Goal: Transaction & Acquisition: Purchase product/service

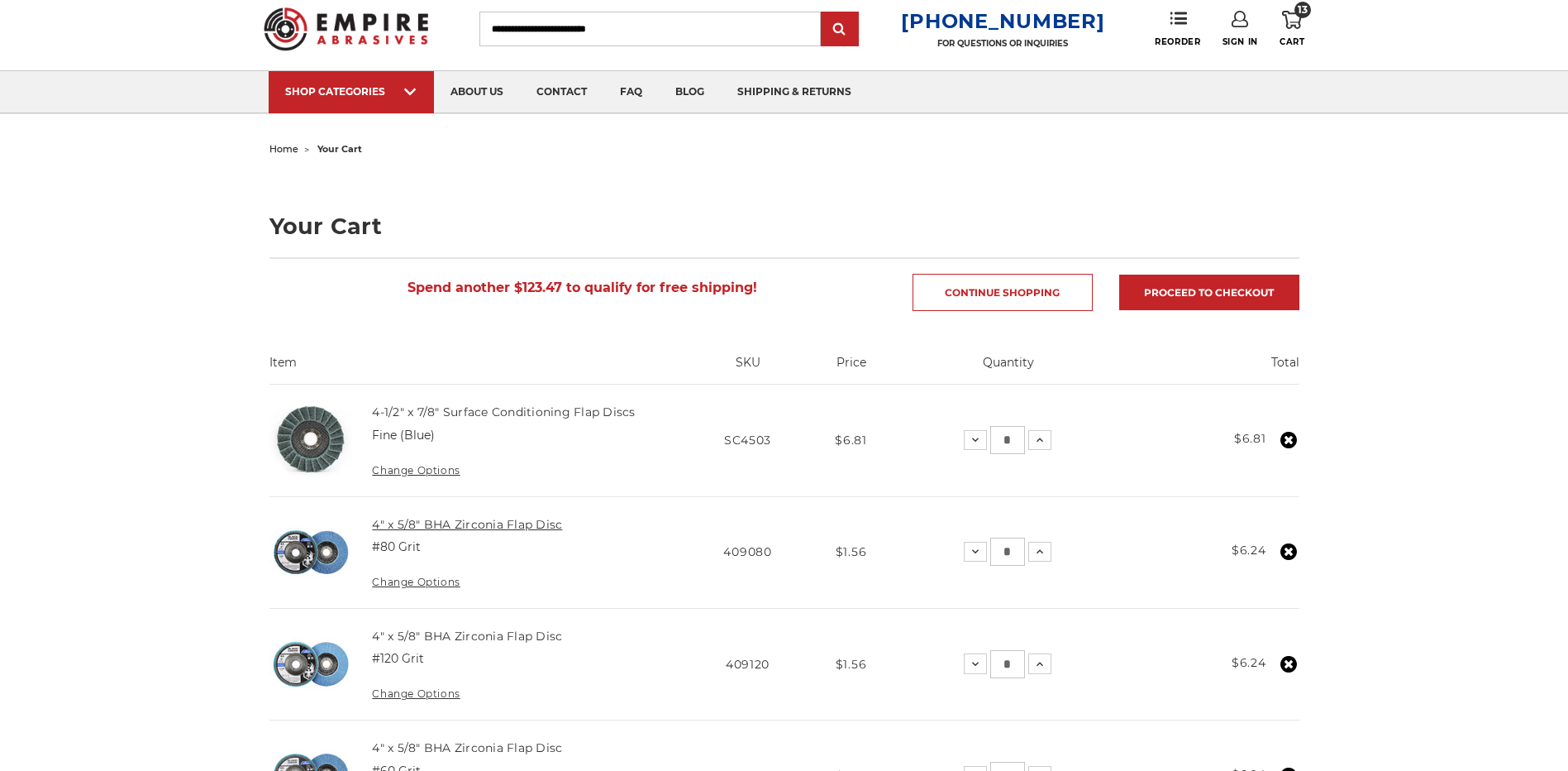
scroll to position [83, 0]
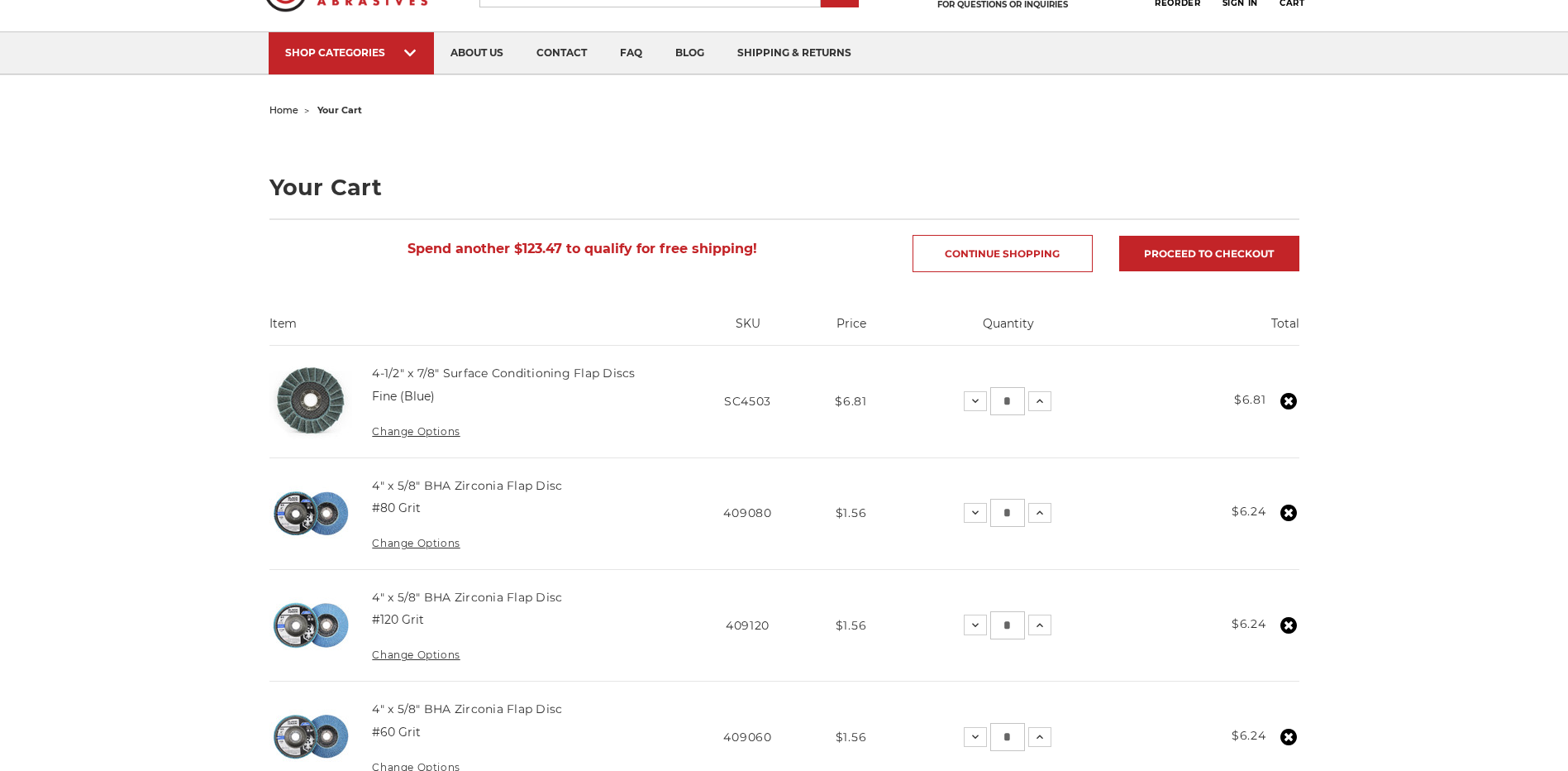
click at [396, 544] on link "Change Options" at bounding box center [415, 543] width 88 height 13
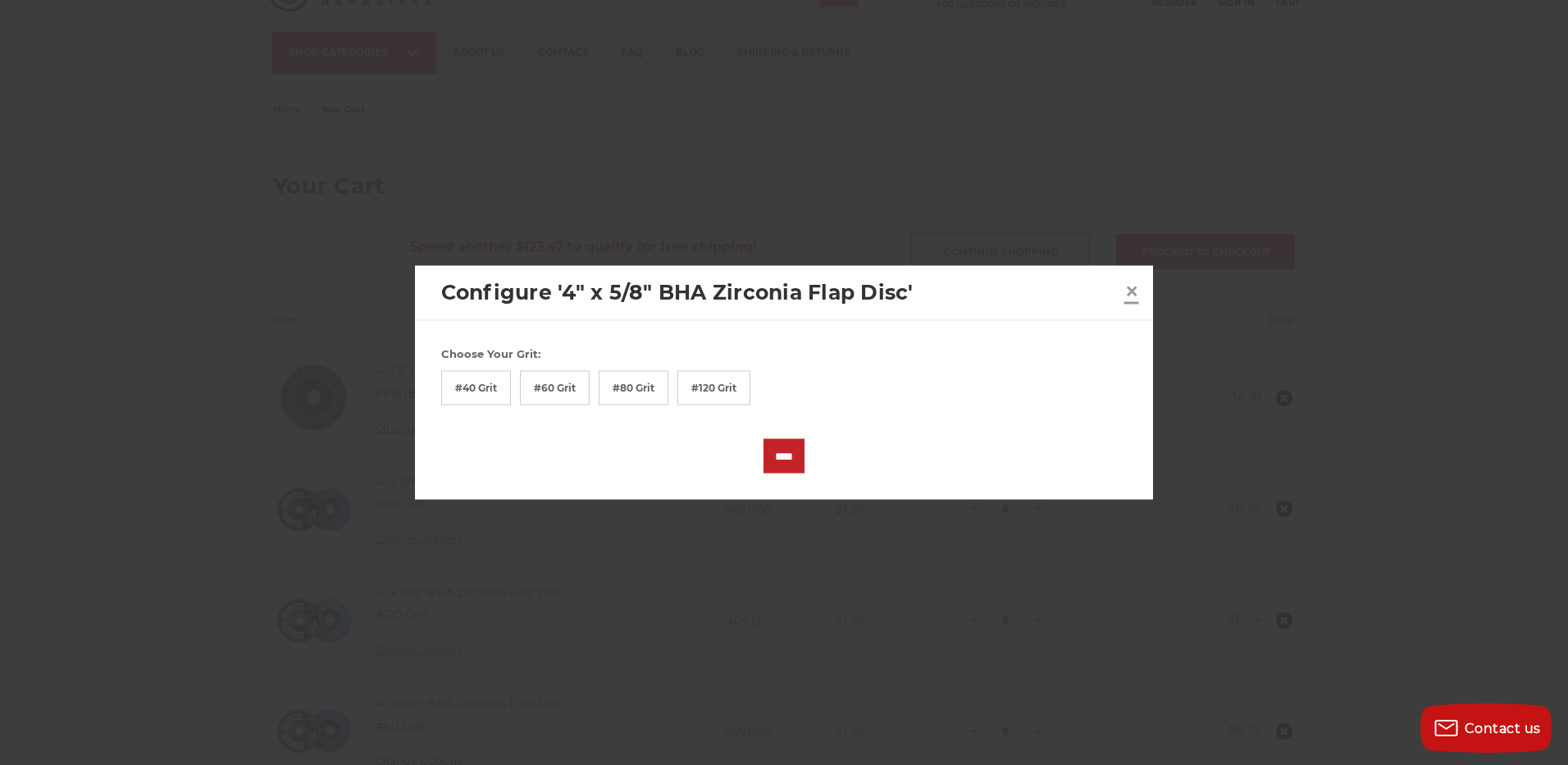
click at [1125, 294] on span "×" at bounding box center [1131, 290] width 14 height 32
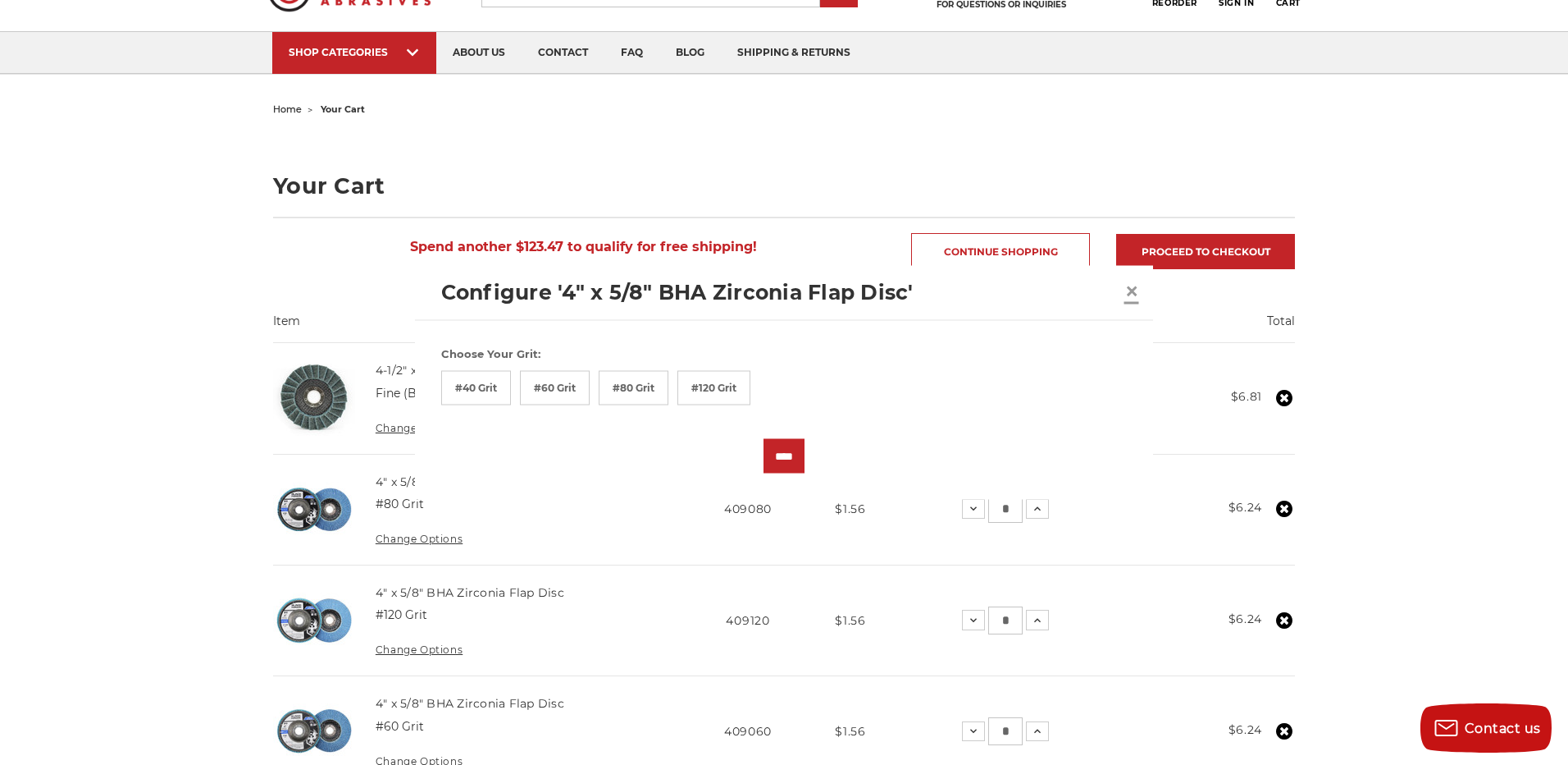
click at [1127, 293] on span "×" at bounding box center [1131, 290] width 14 height 32
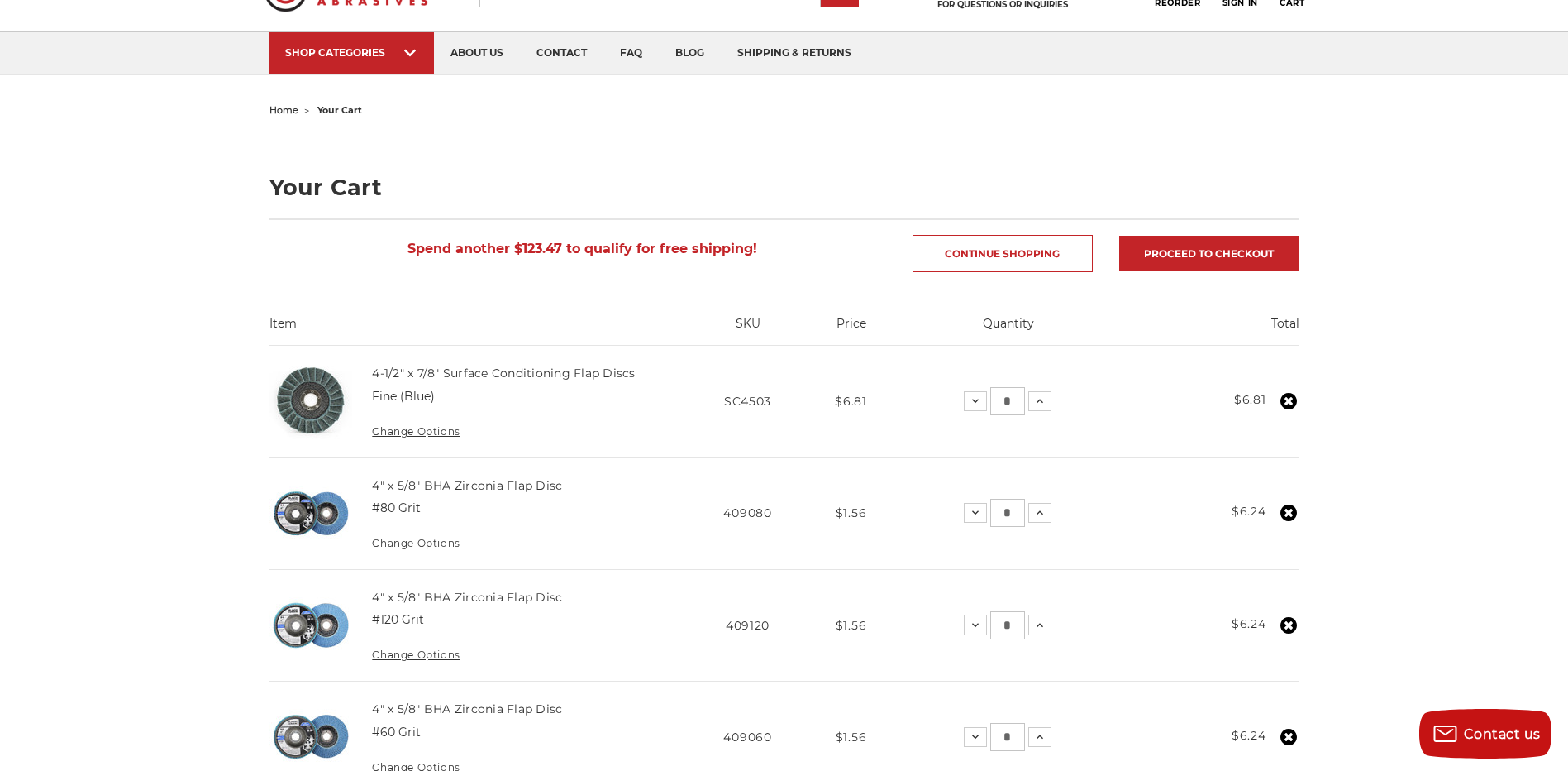
click at [387, 481] on link "4" x 5/8" BHA Zirconia Flap Disc" at bounding box center [467, 485] width 191 height 14
click at [1287, 512] on icon at bounding box center [1288, 512] width 16 height 16
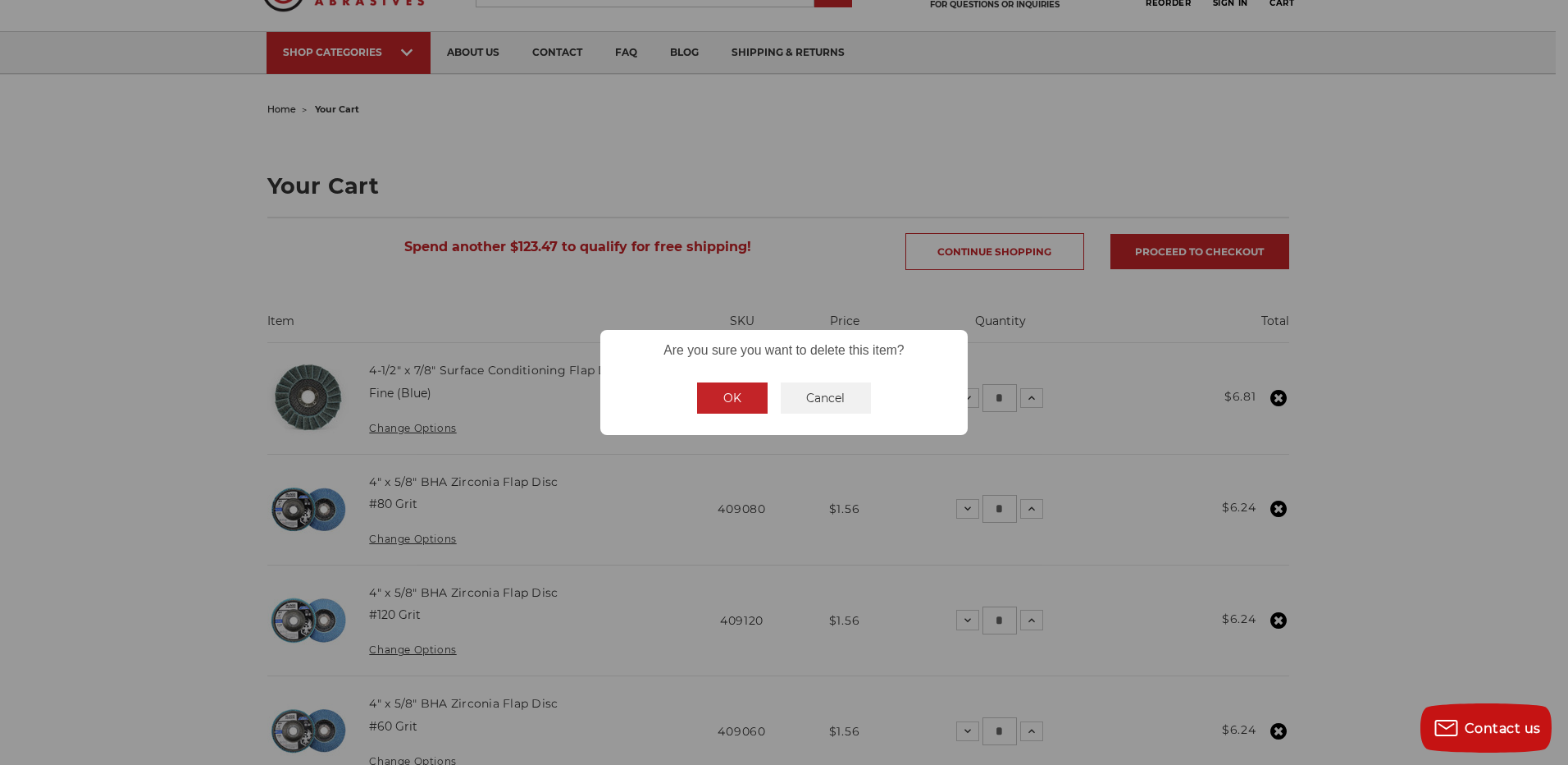
click at [733, 398] on button "OK" at bounding box center [733, 398] width 71 height 31
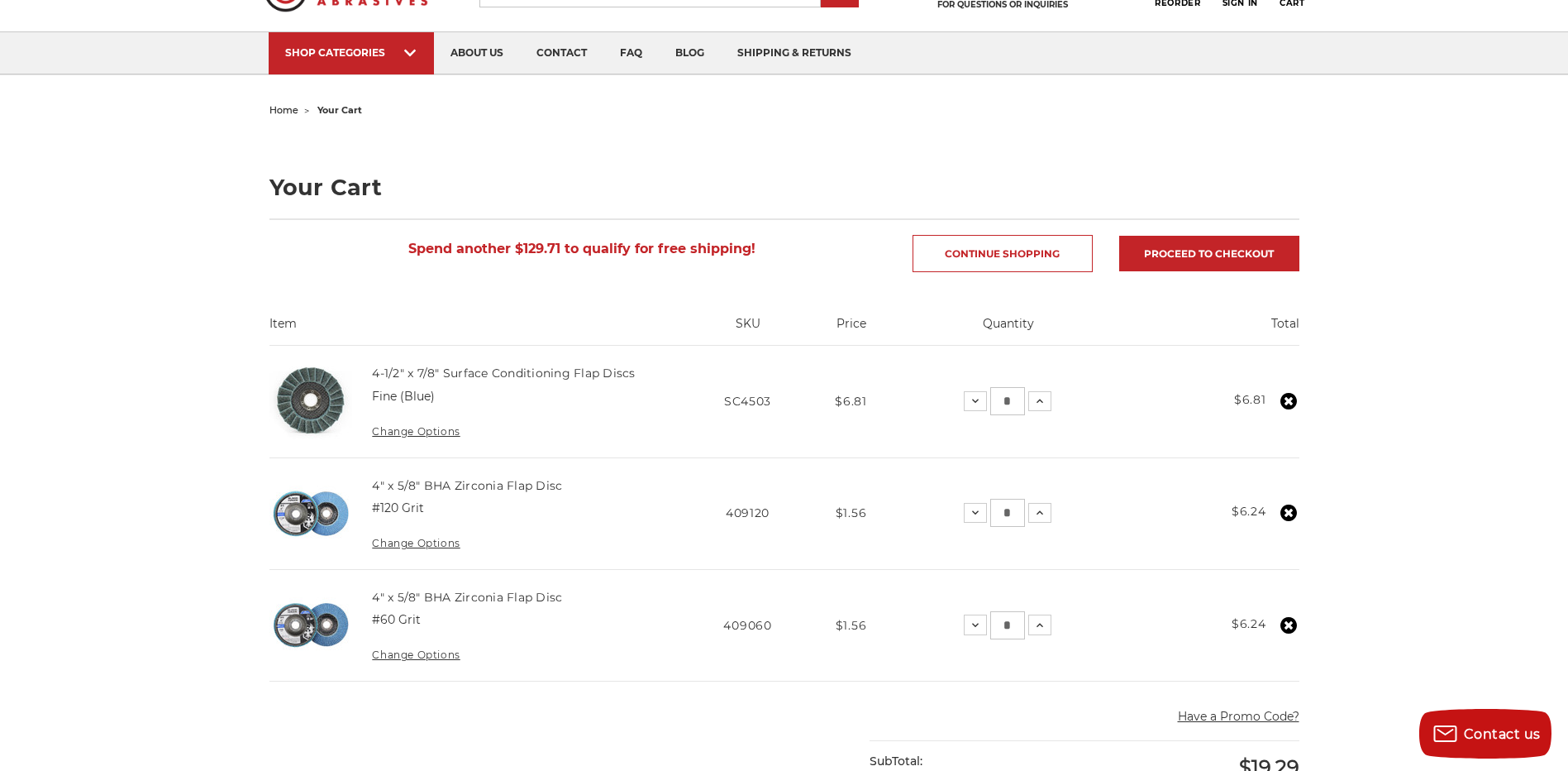
click at [1289, 512] on icon at bounding box center [1288, 512] width 16 height 16
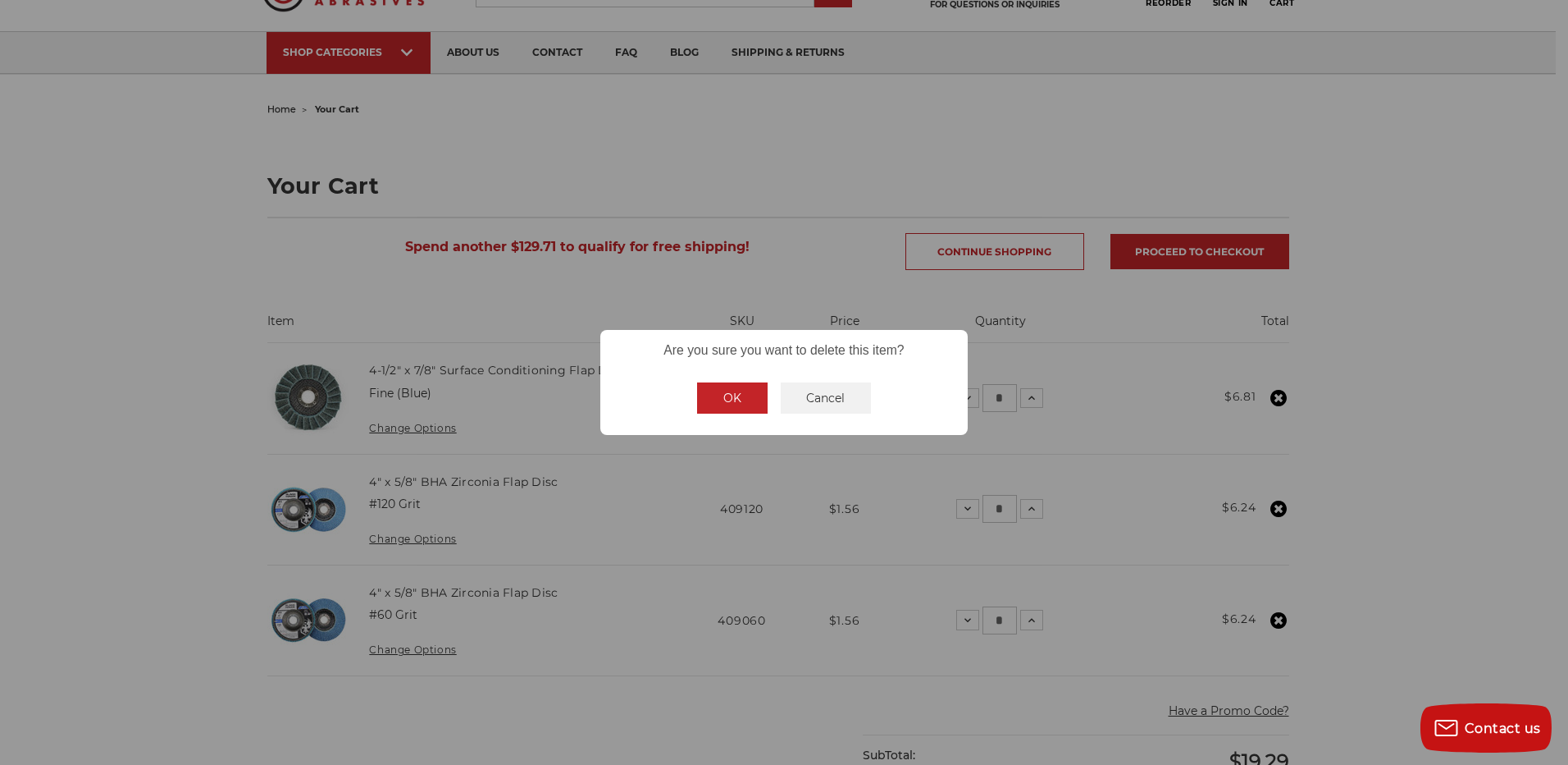
click at [758, 396] on button "OK" at bounding box center [733, 398] width 71 height 31
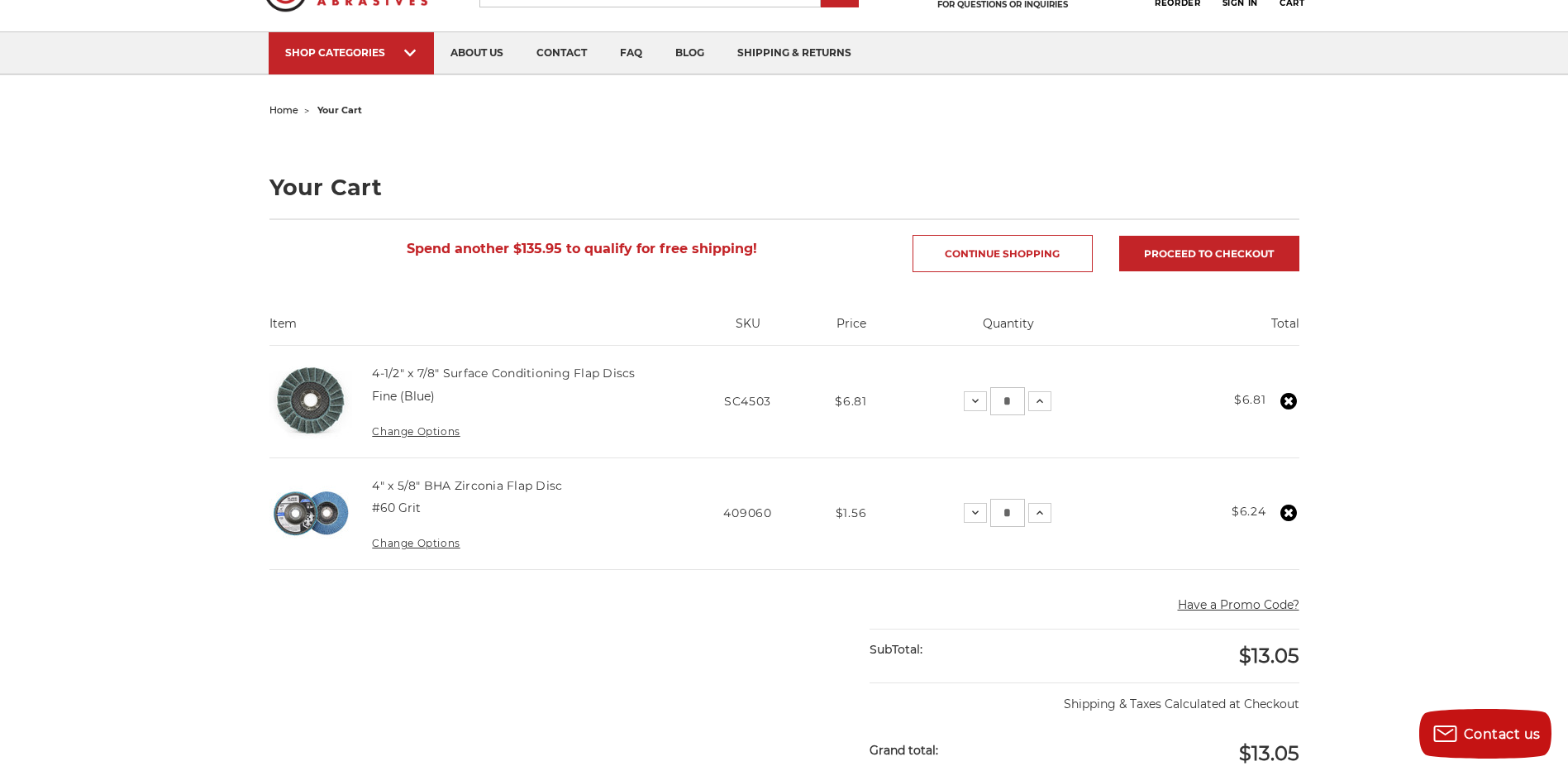
click at [1286, 513] on icon at bounding box center [1288, 512] width 16 height 16
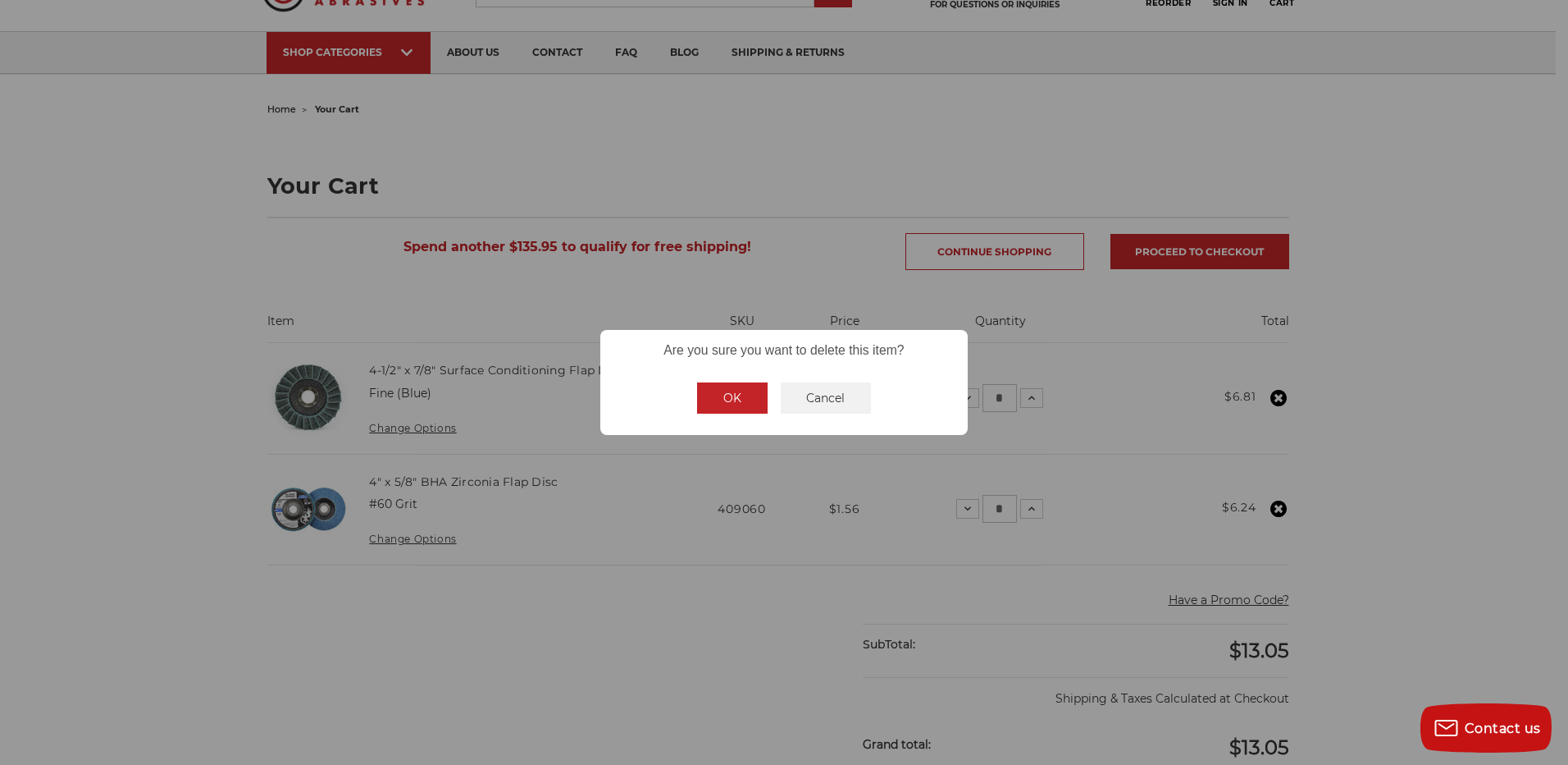
click at [716, 398] on button "OK" at bounding box center [733, 398] width 71 height 31
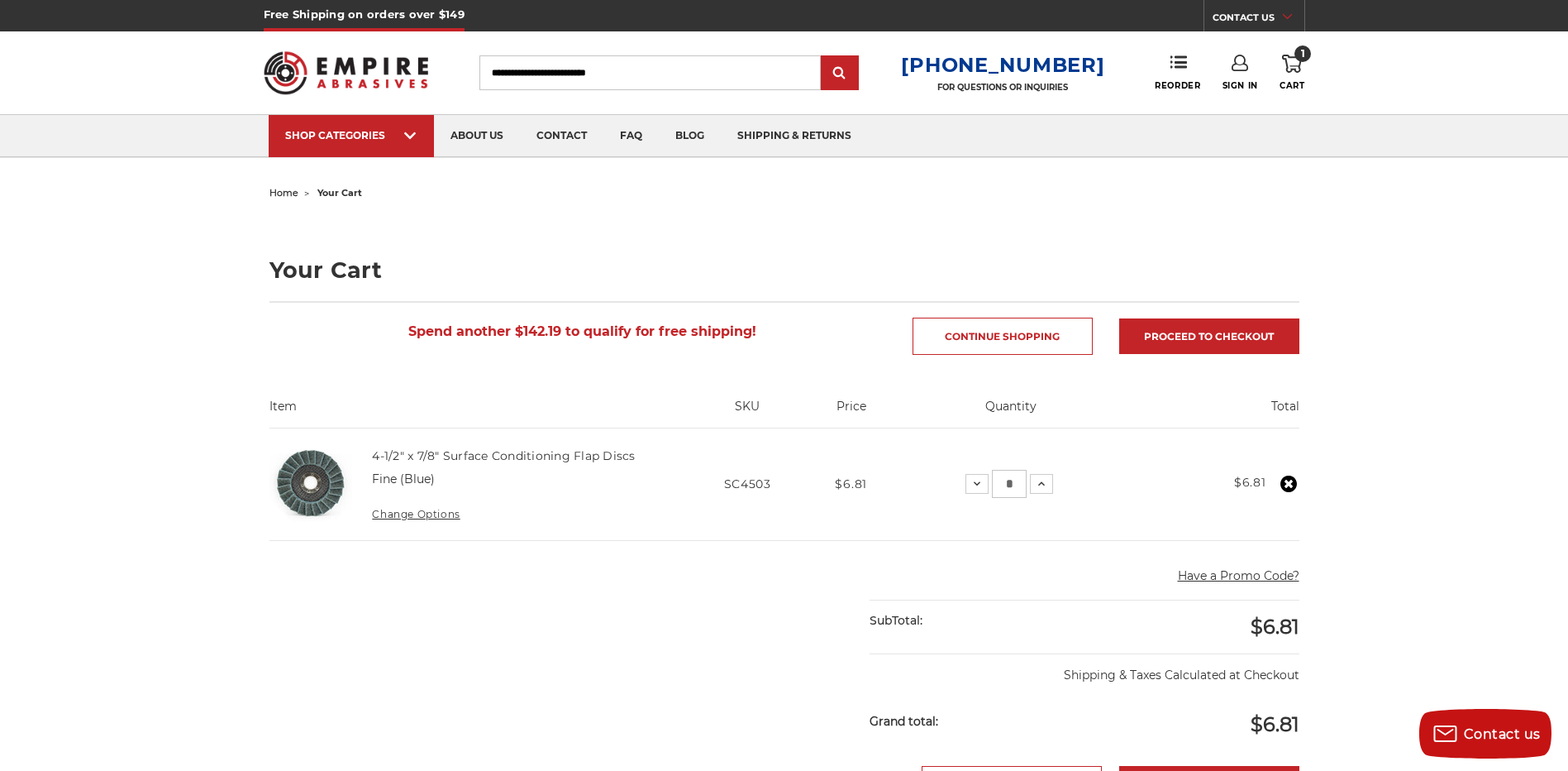
click at [630, 72] on input "Search" at bounding box center [650, 72] width 341 height 35
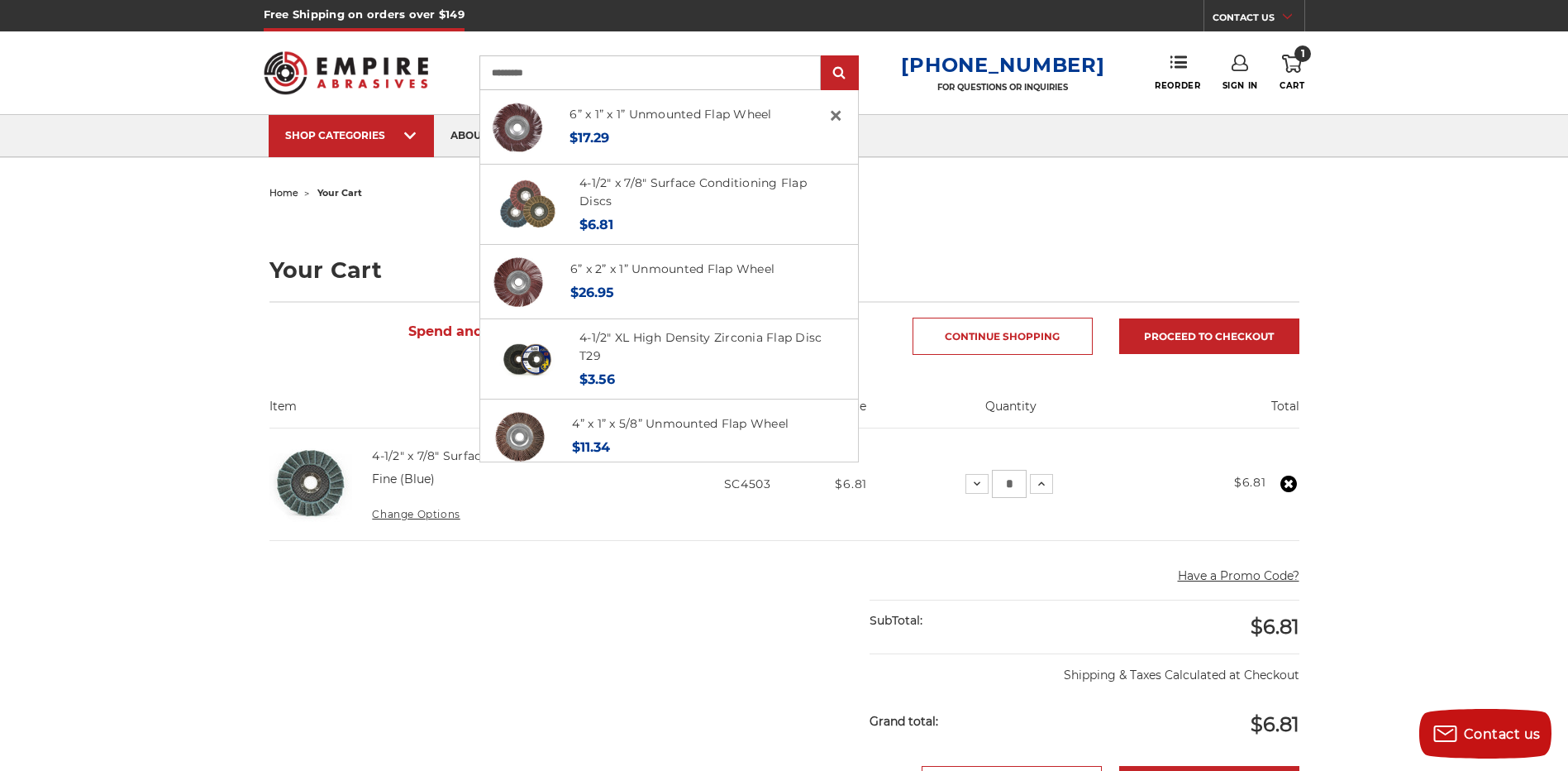
type input "*********"
click at [824, 57] on input "submit" at bounding box center [840, 73] width 33 height 33
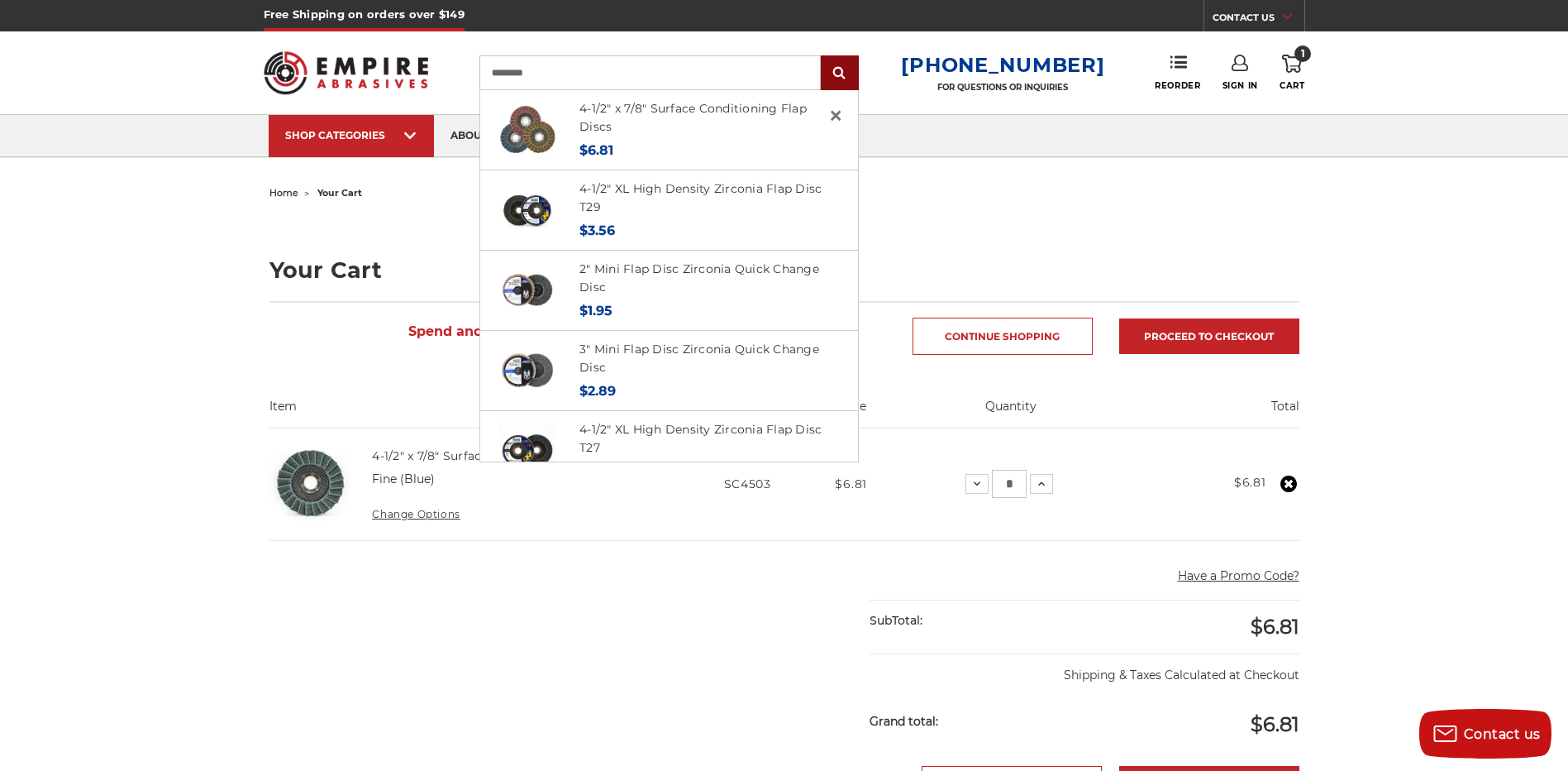
click at [857, 71] on input "submit" at bounding box center [840, 73] width 33 height 33
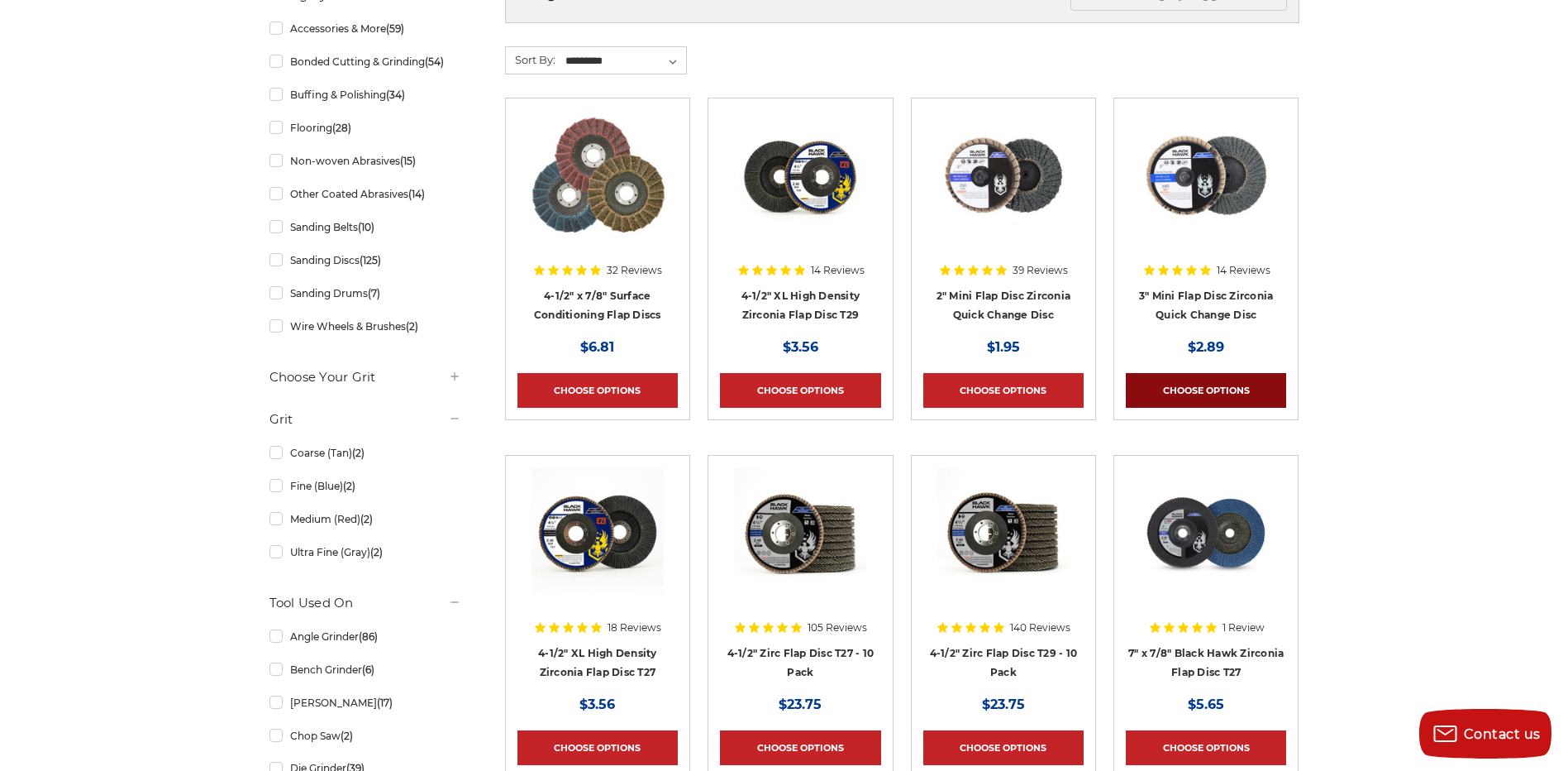
scroll to position [331, 0]
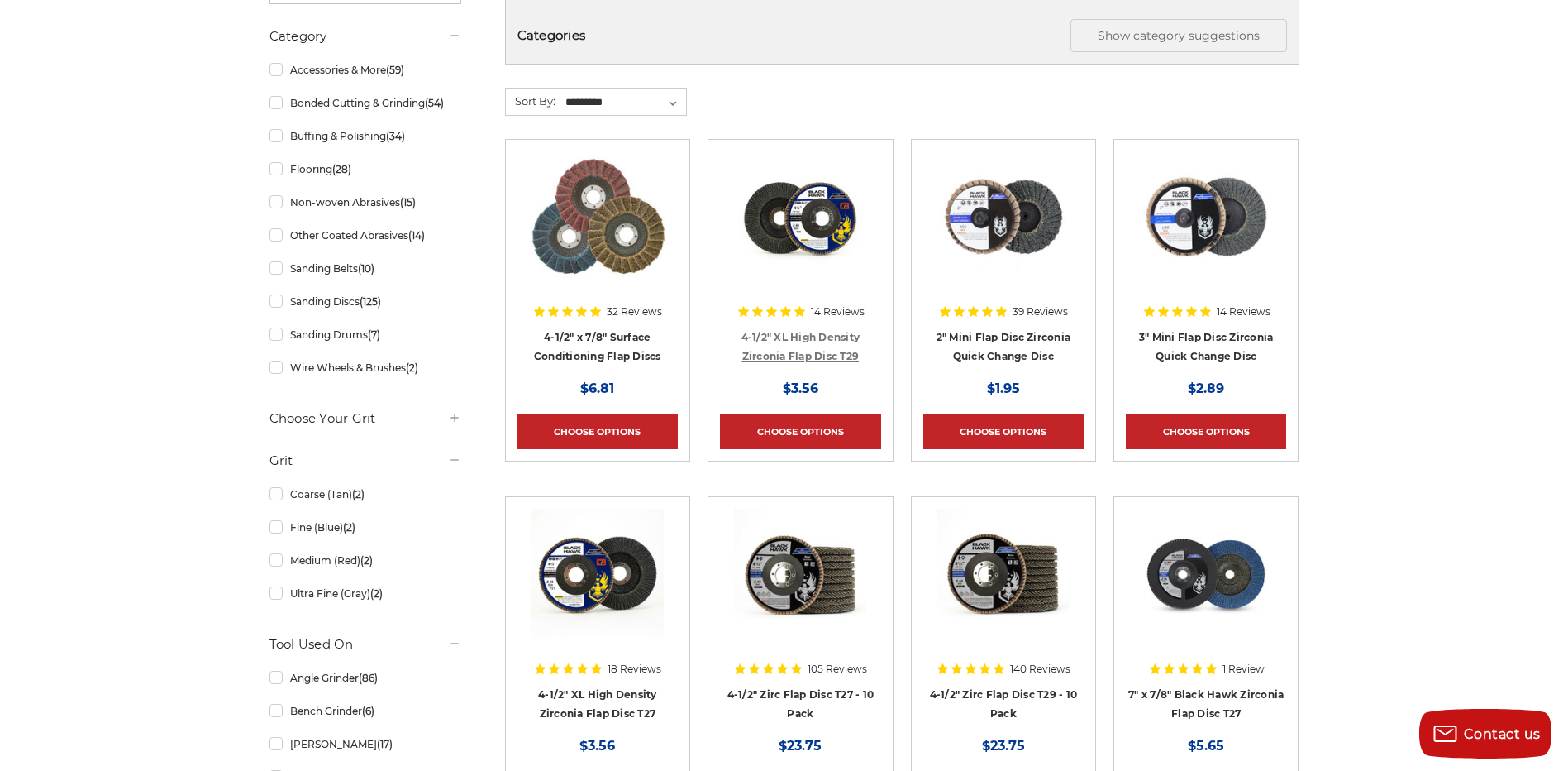
click at [838, 348] on link "4-1/2" XL High Density Zirconia Flap Disc T29" at bounding box center [801, 346] width 119 height 31
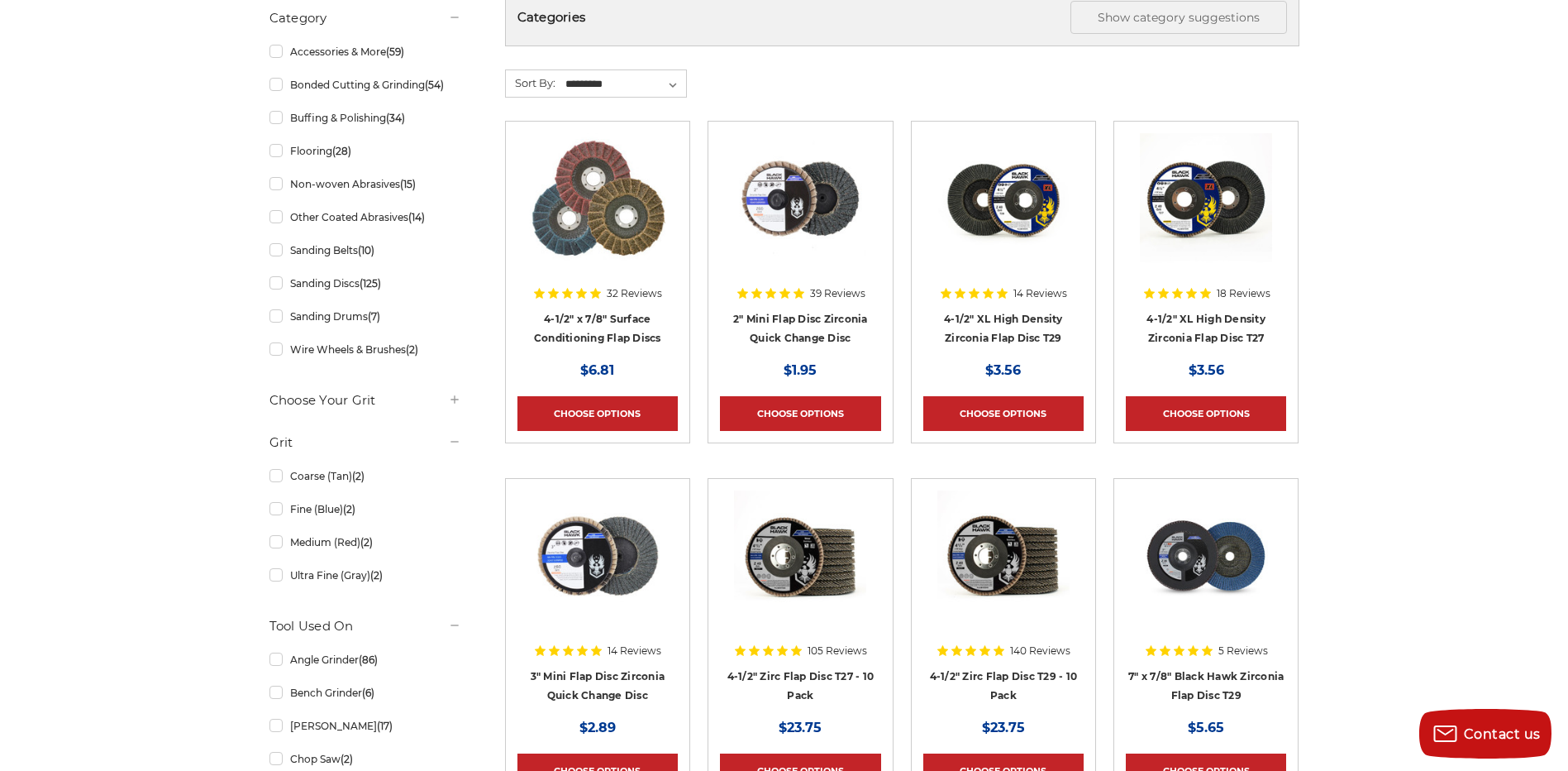
scroll to position [579, 0]
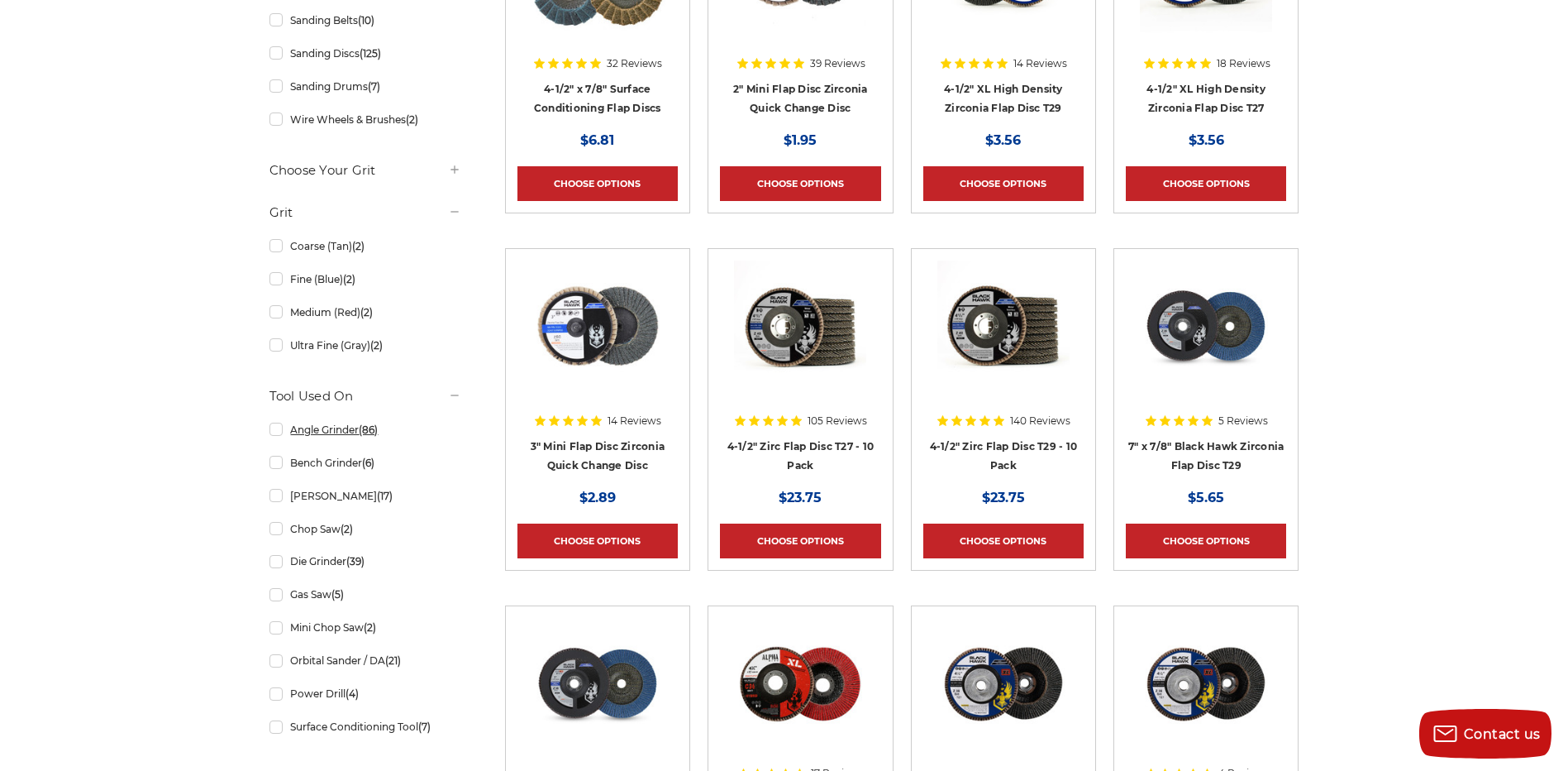
drag, startPoint x: 275, startPoint y: 430, endPoint x: 265, endPoint y: 433, distance: 10.4
click at [274, 430] on link "Angle Grinder (86)" at bounding box center [365, 430] width 191 height 29
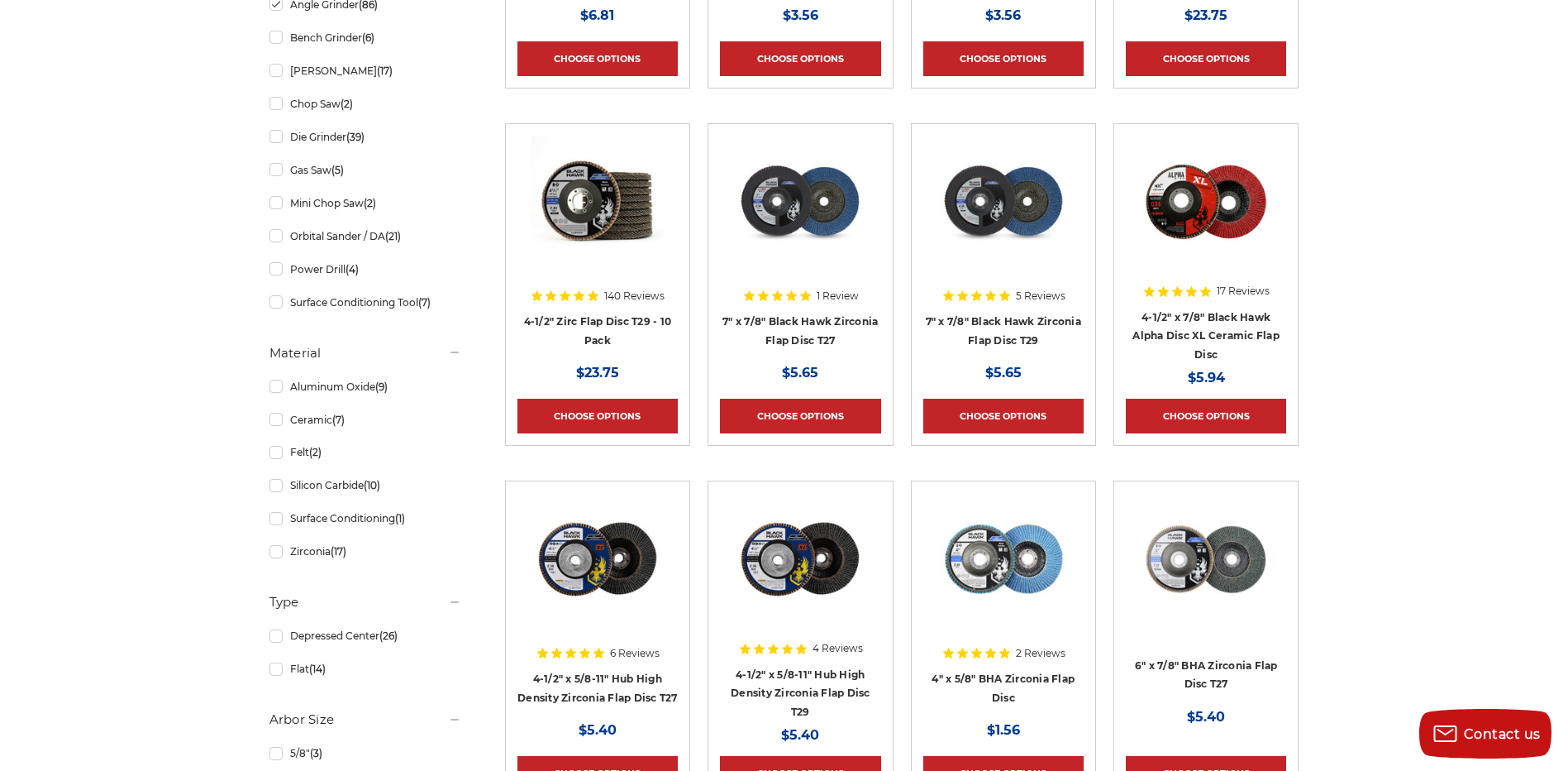
scroll to position [827, 0]
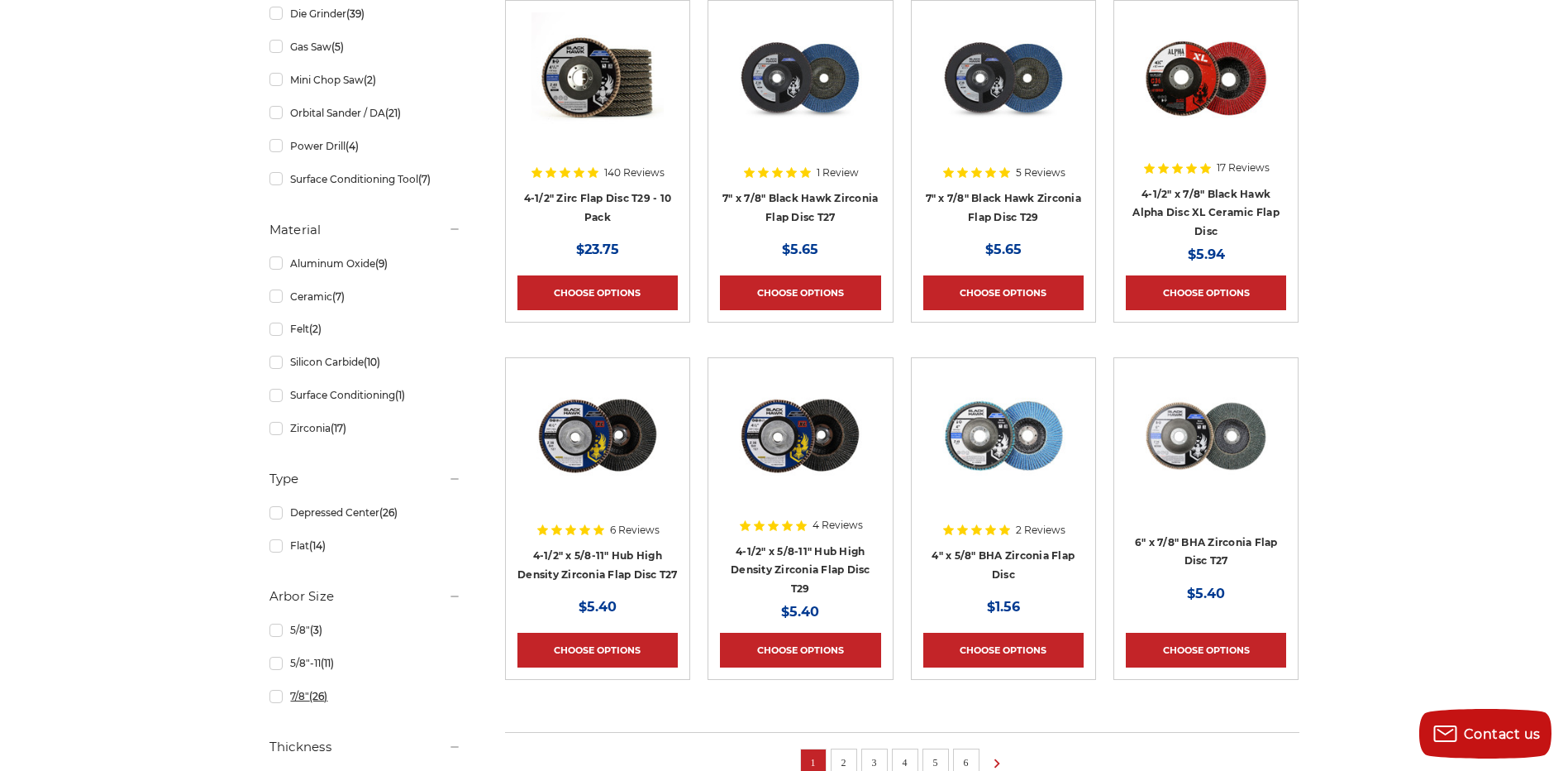
click at [273, 700] on link "7/8" (26)" at bounding box center [365, 696] width 191 height 29
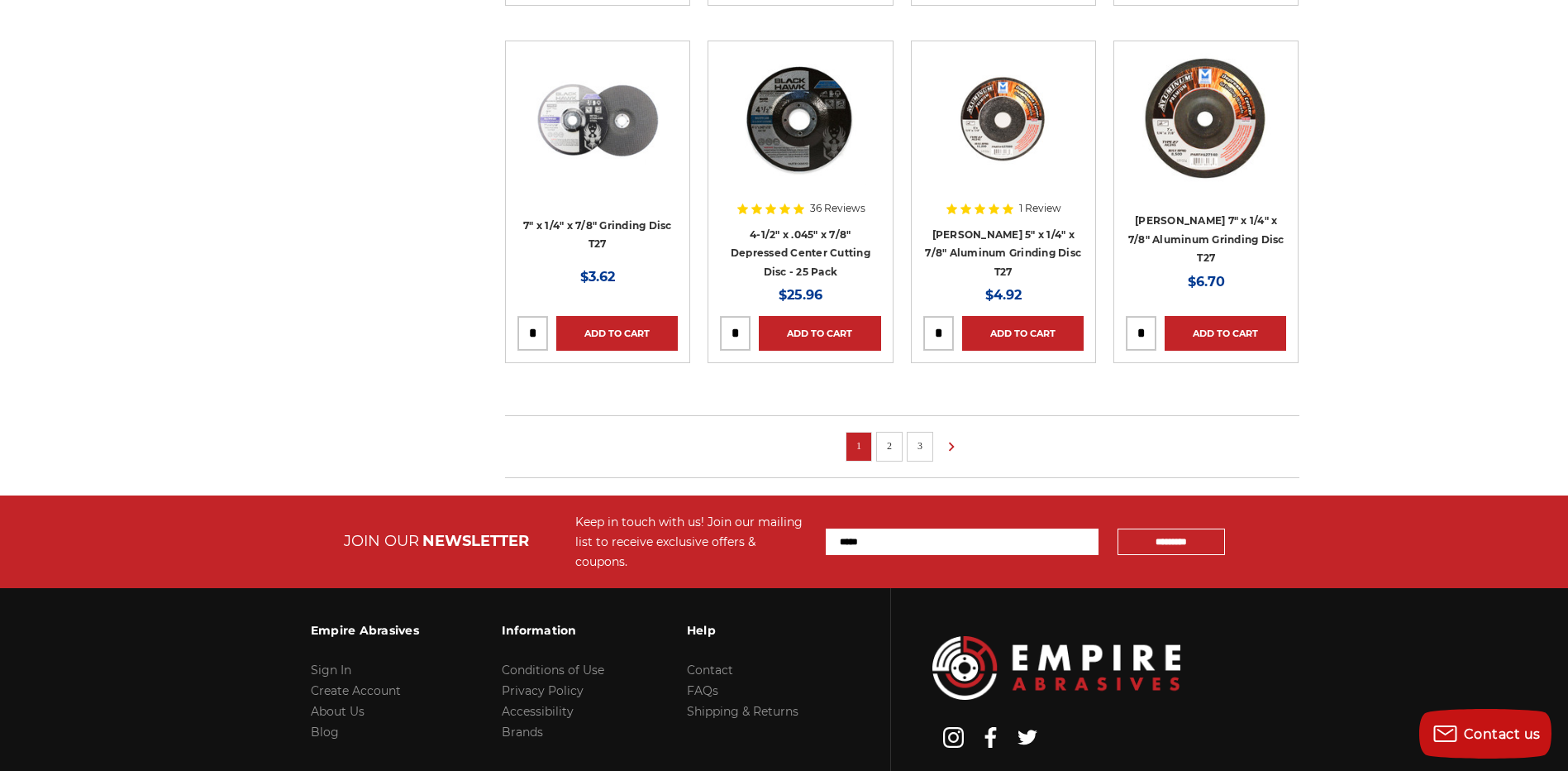
scroll to position [1238, 0]
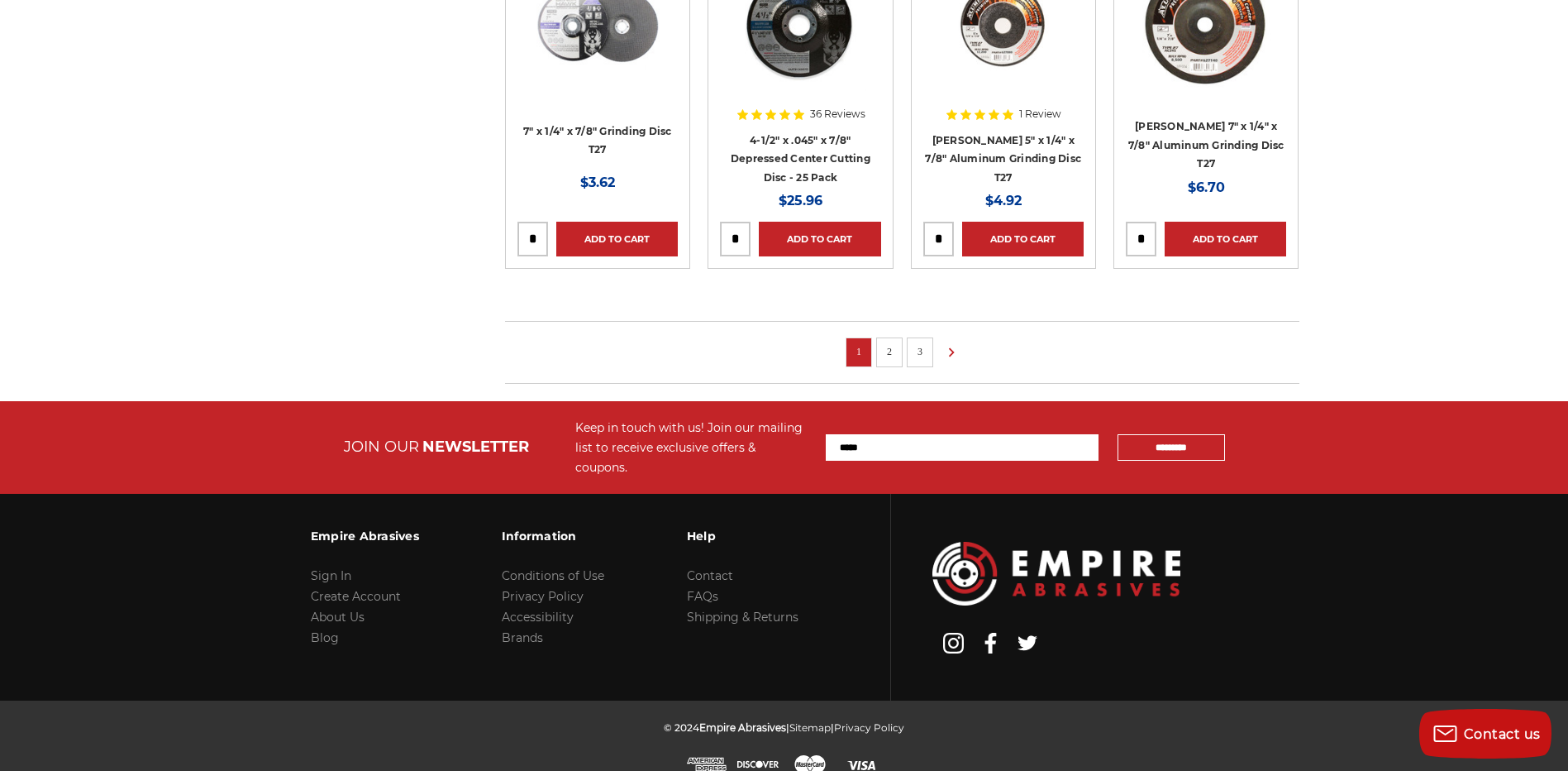
click at [893, 350] on link "2" at bounding box center [889, 351] width 16 height 18
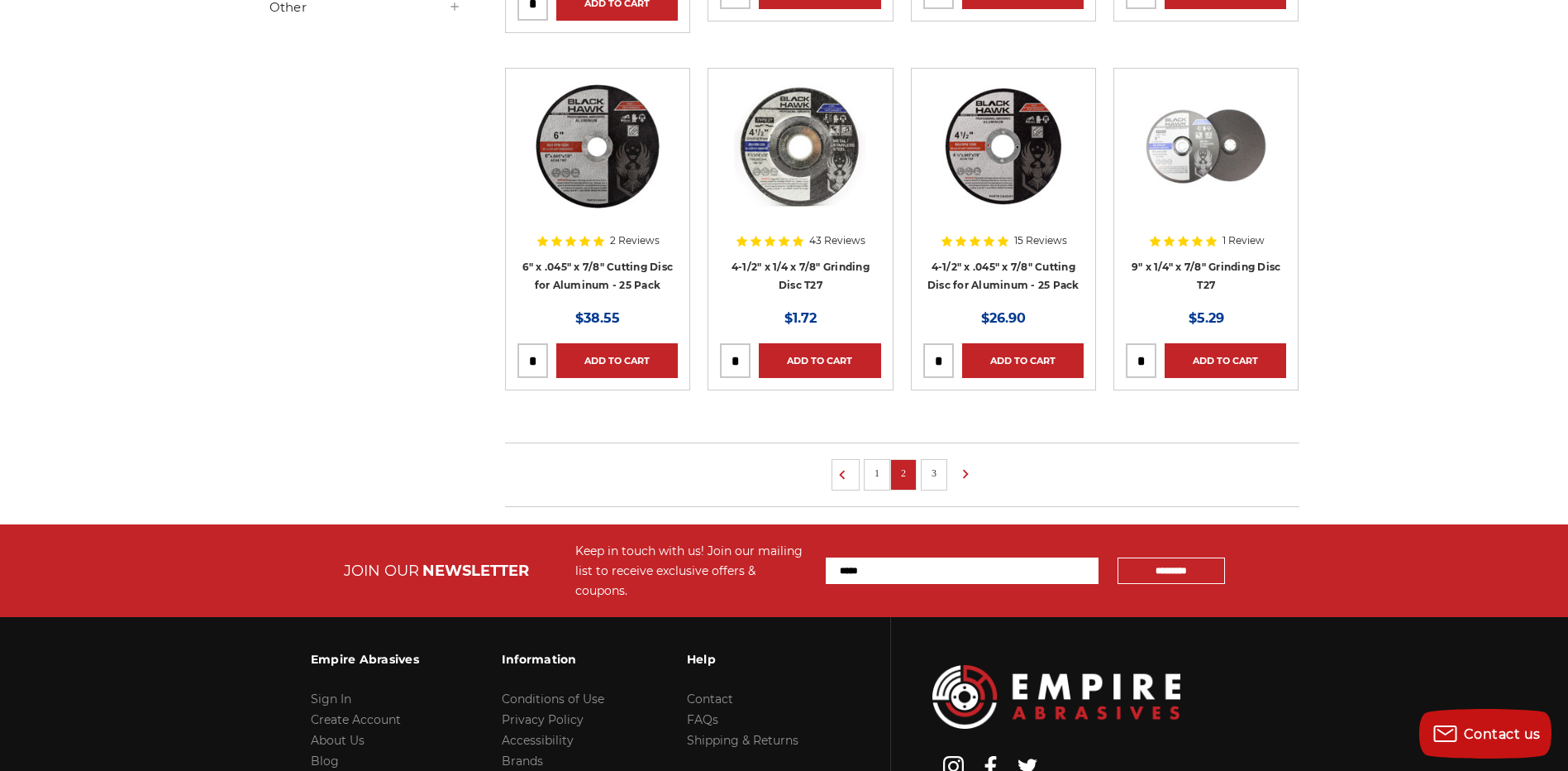
scroll to position [1251, 0]
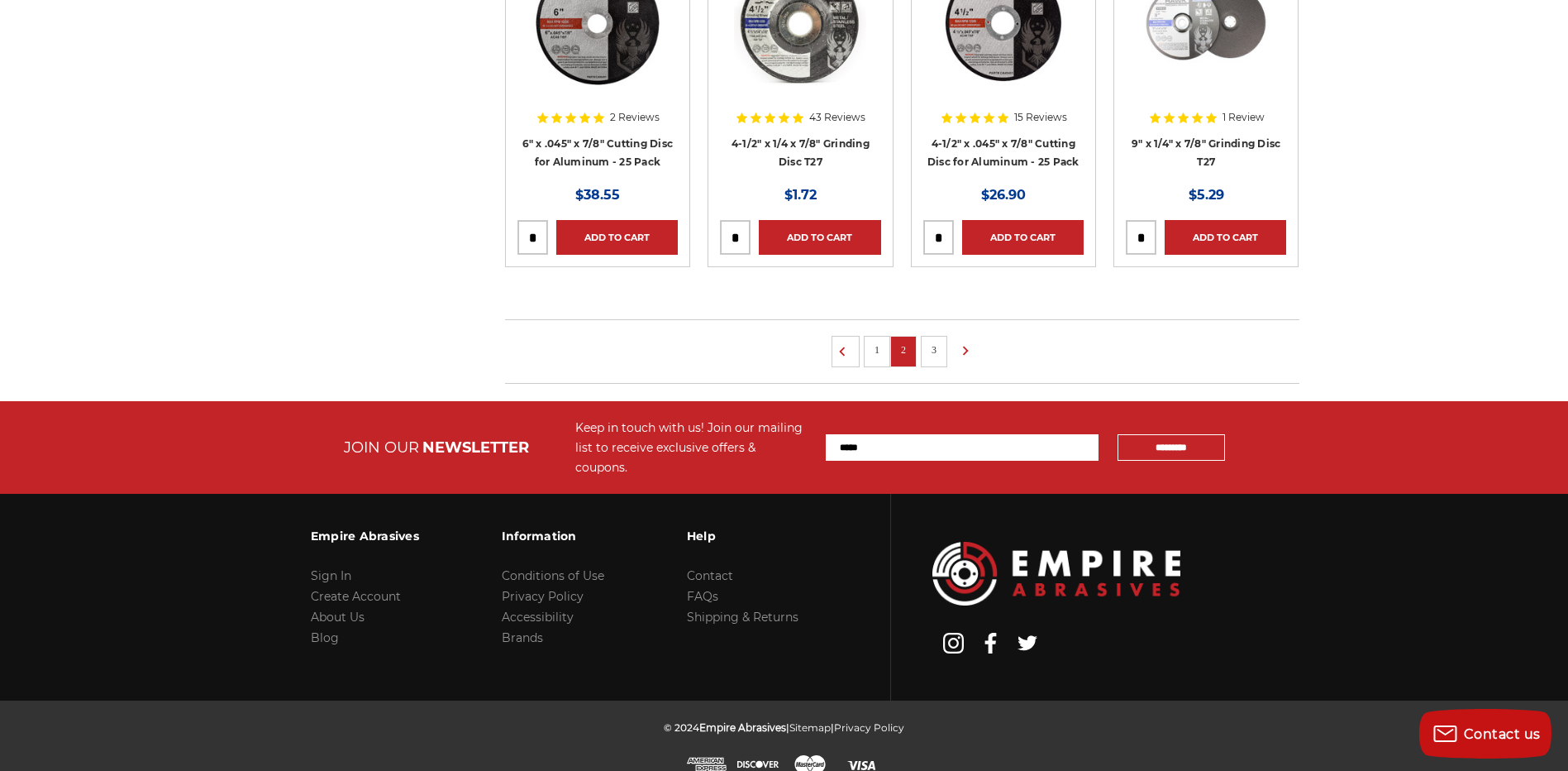
click at [938, 359] on li "3" at bounding box center [934, 351] width 26 height 31
click at [932, 348] on link "3" at bounding box center [933, 349] width 16 height 18
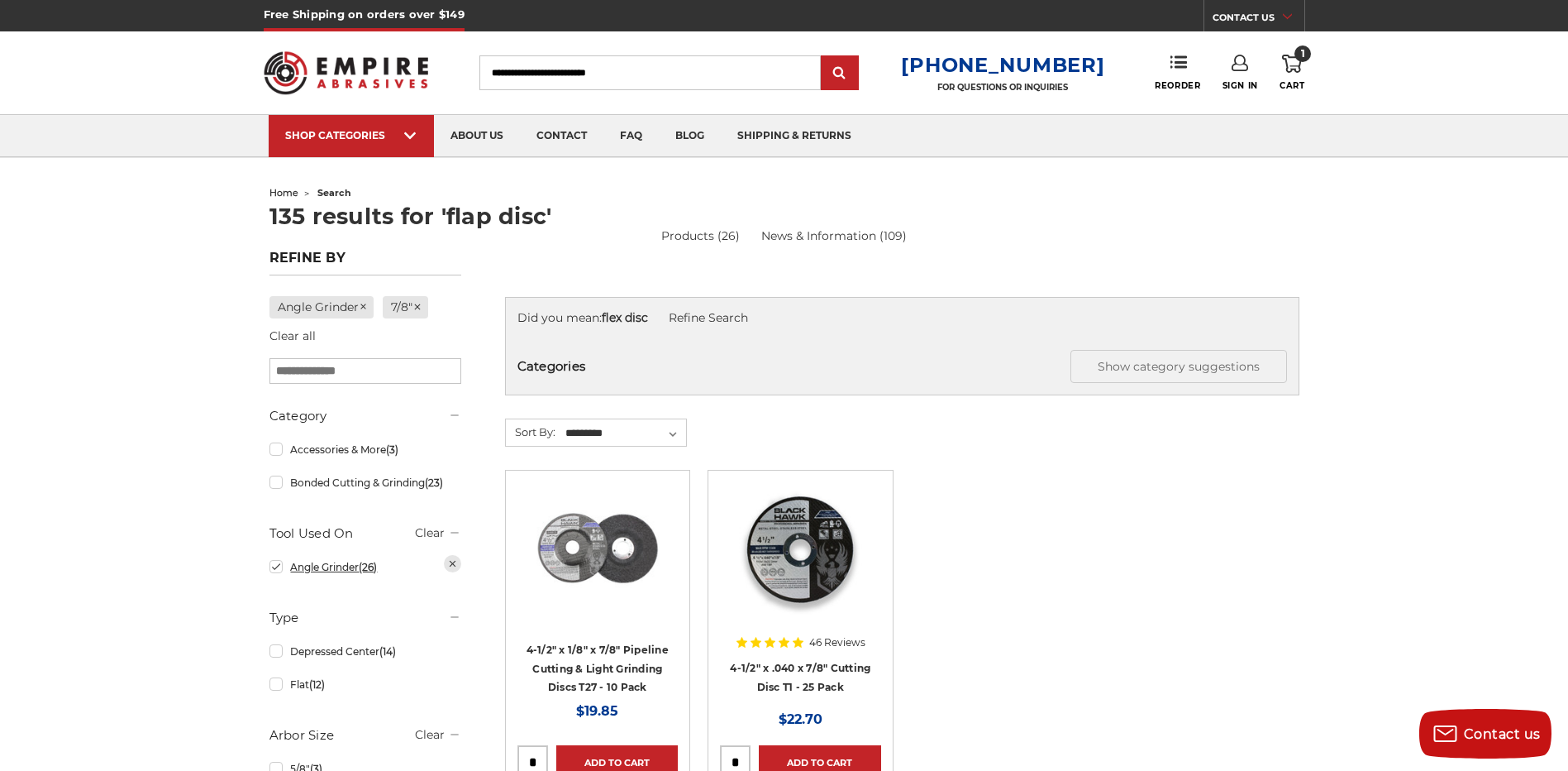
scroll to position [331, 0]
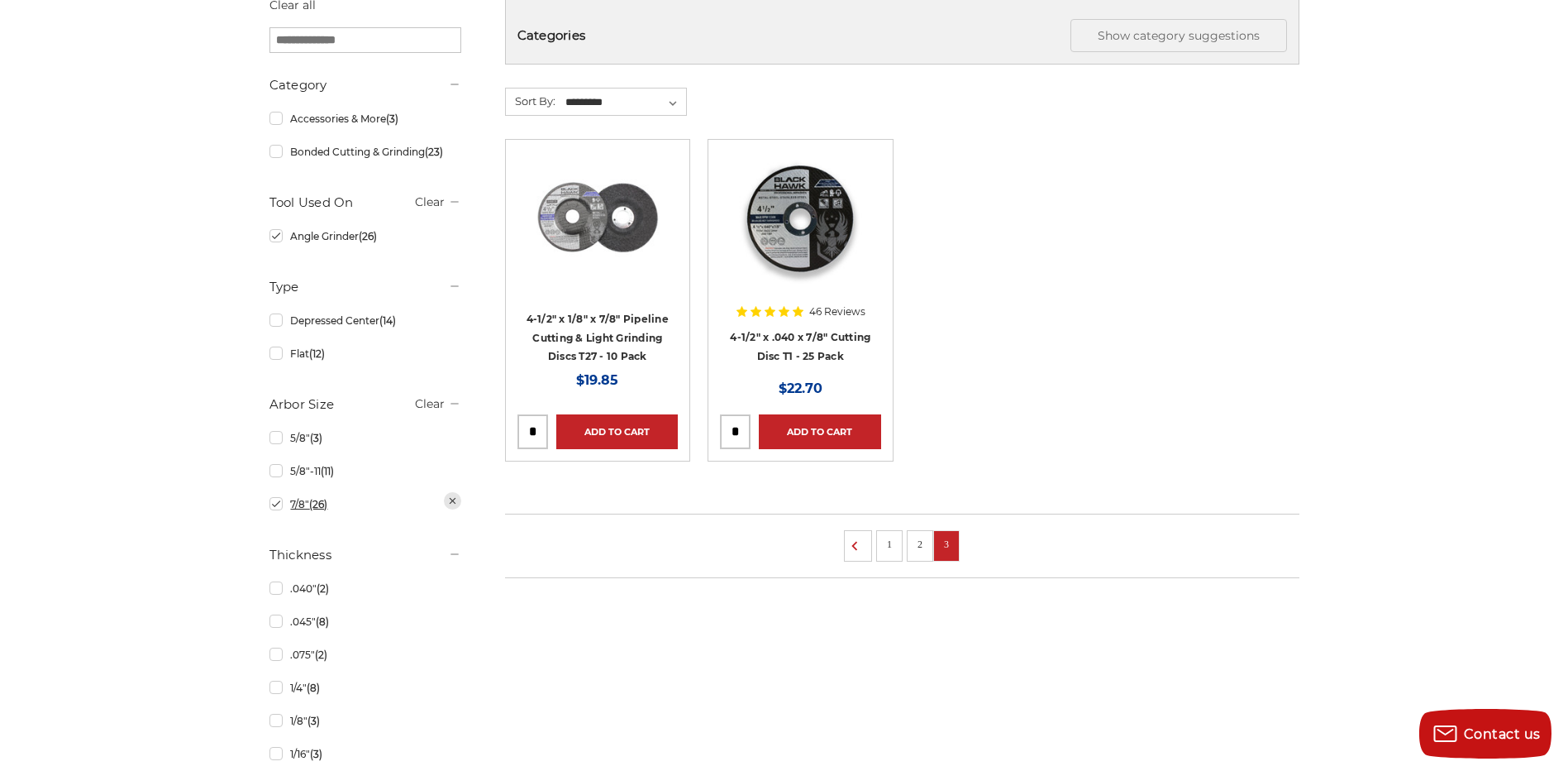
click at [274, 505] on link "7/8" (26)" at bounding box center [365, 504] width 191 height 29
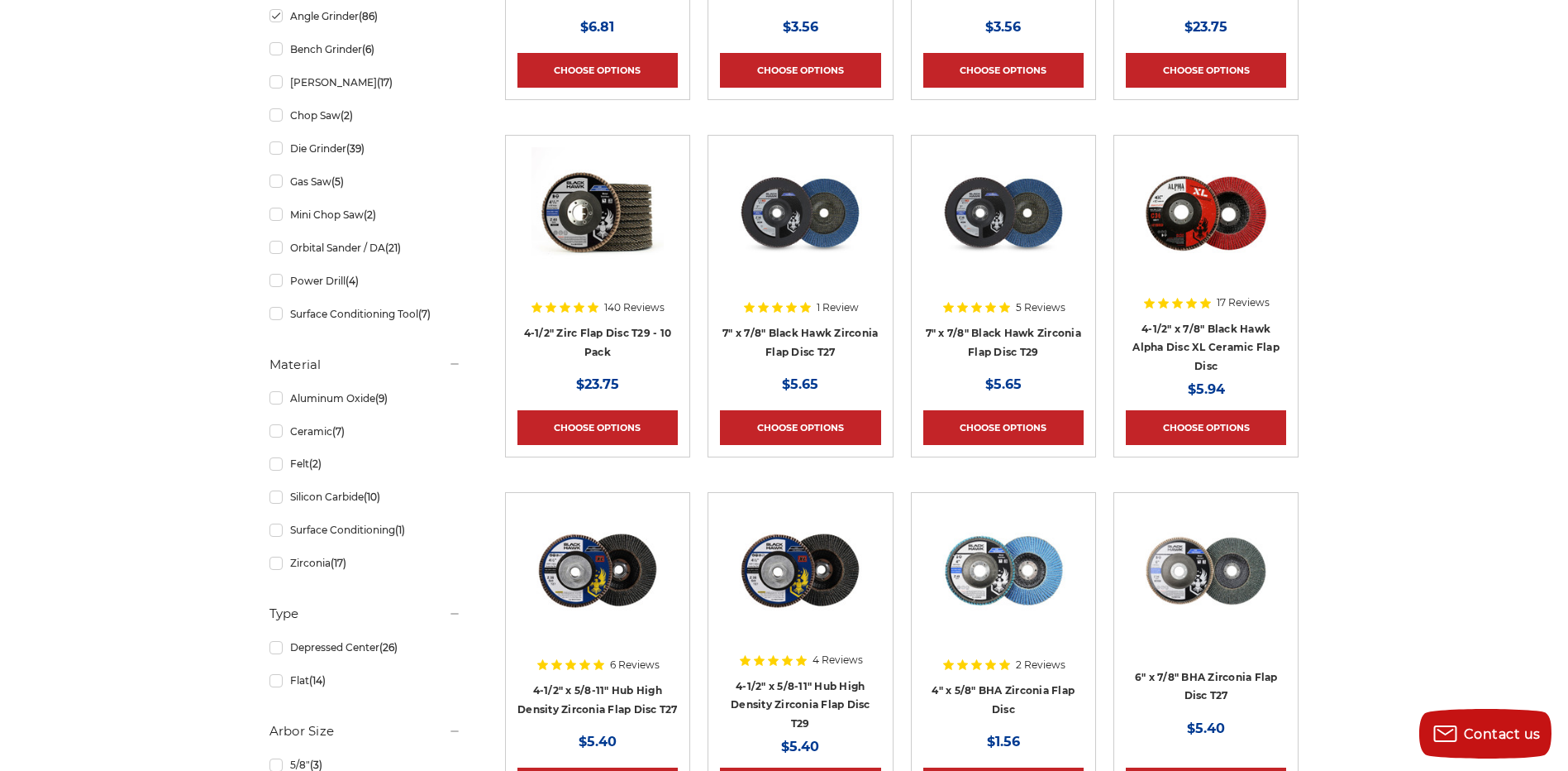
scroll to position [910, 0]
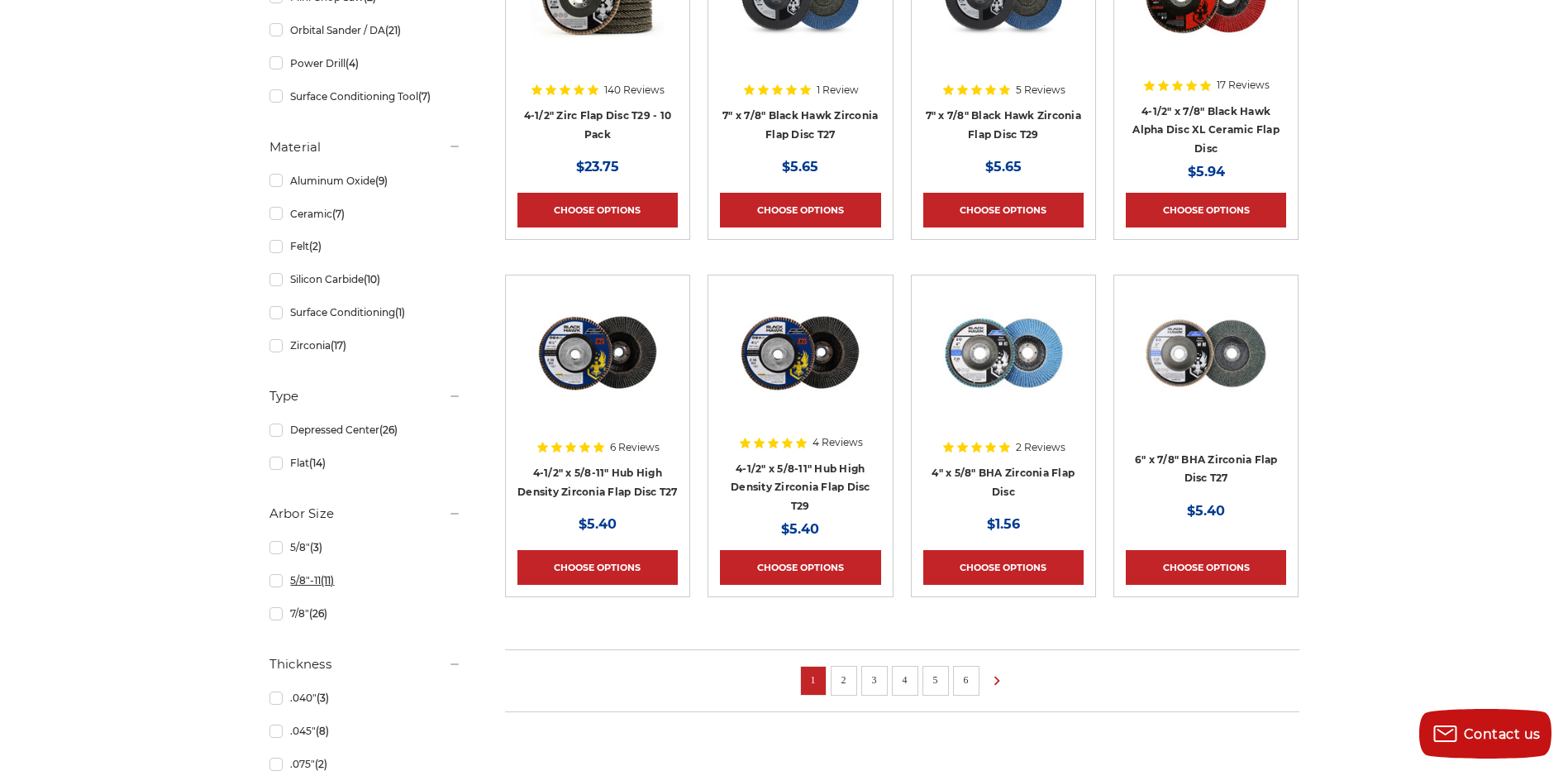
click at [276, 583] on link "5/8"-11 (11)" at bounding box center [365, 580] width 191 height 29
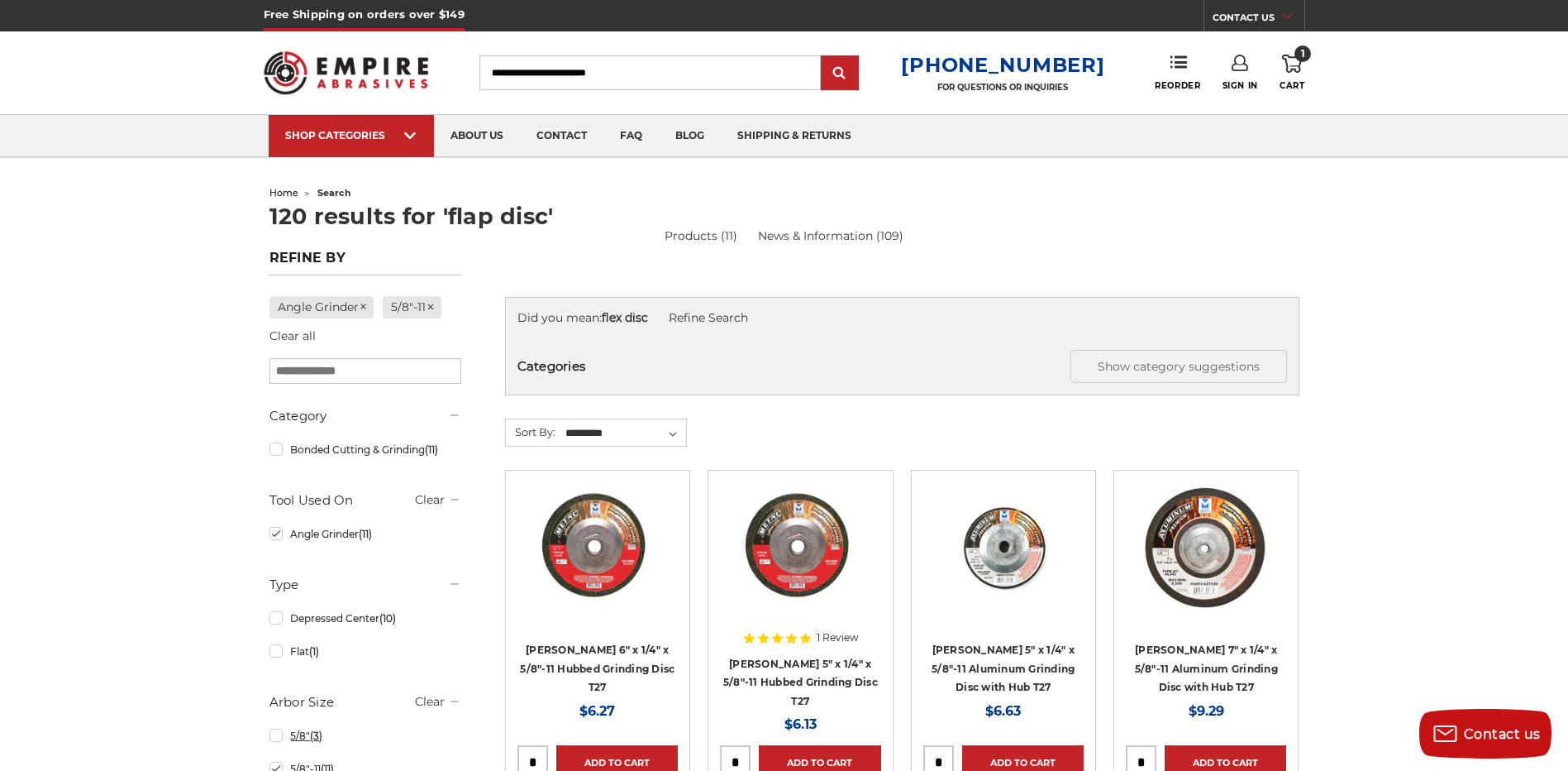
click at [278, 735] on link "5/8" (3)" at bounding box center [365, 735] width 191 height 29
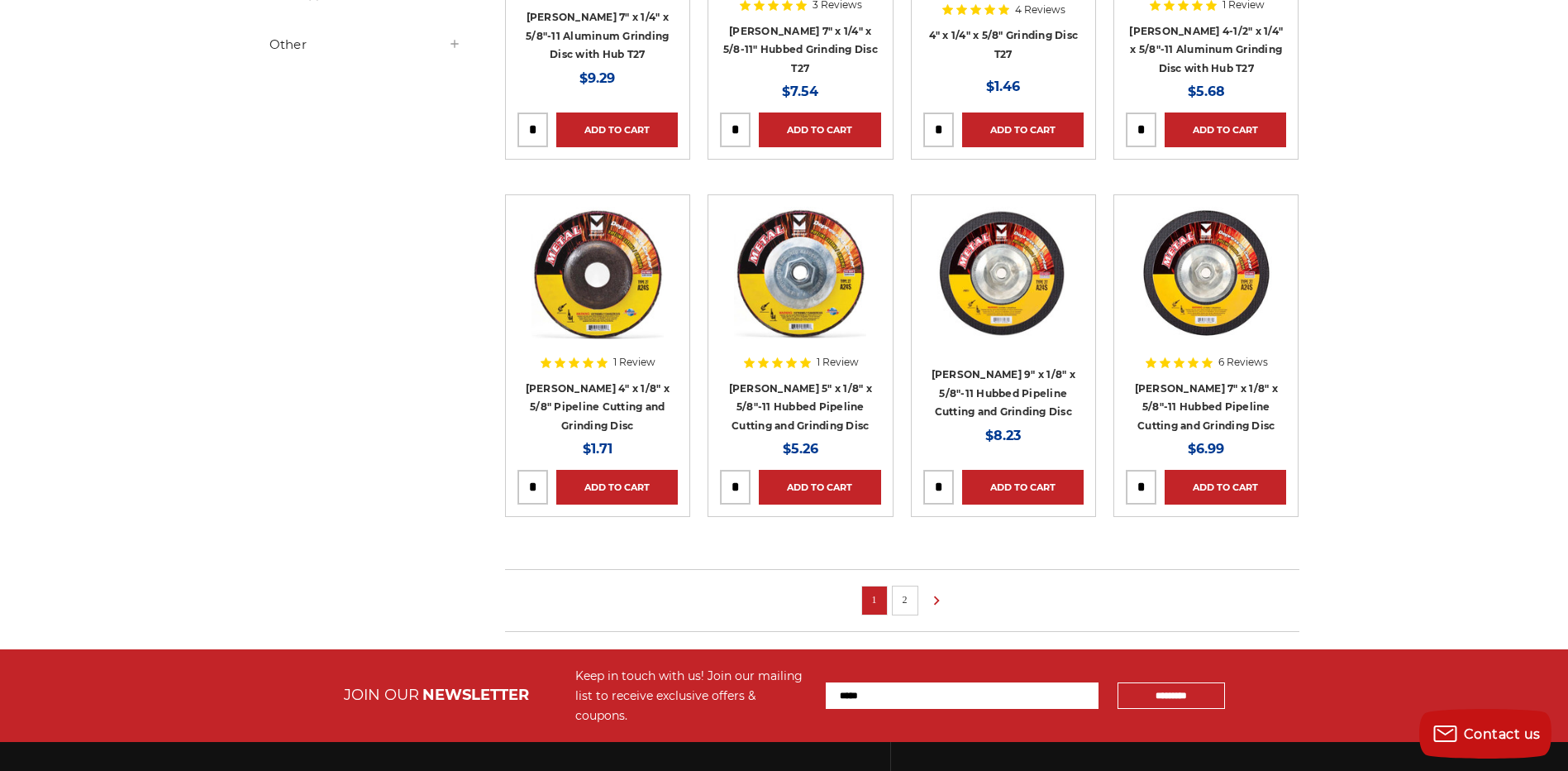
scroll to position [1238, 0]
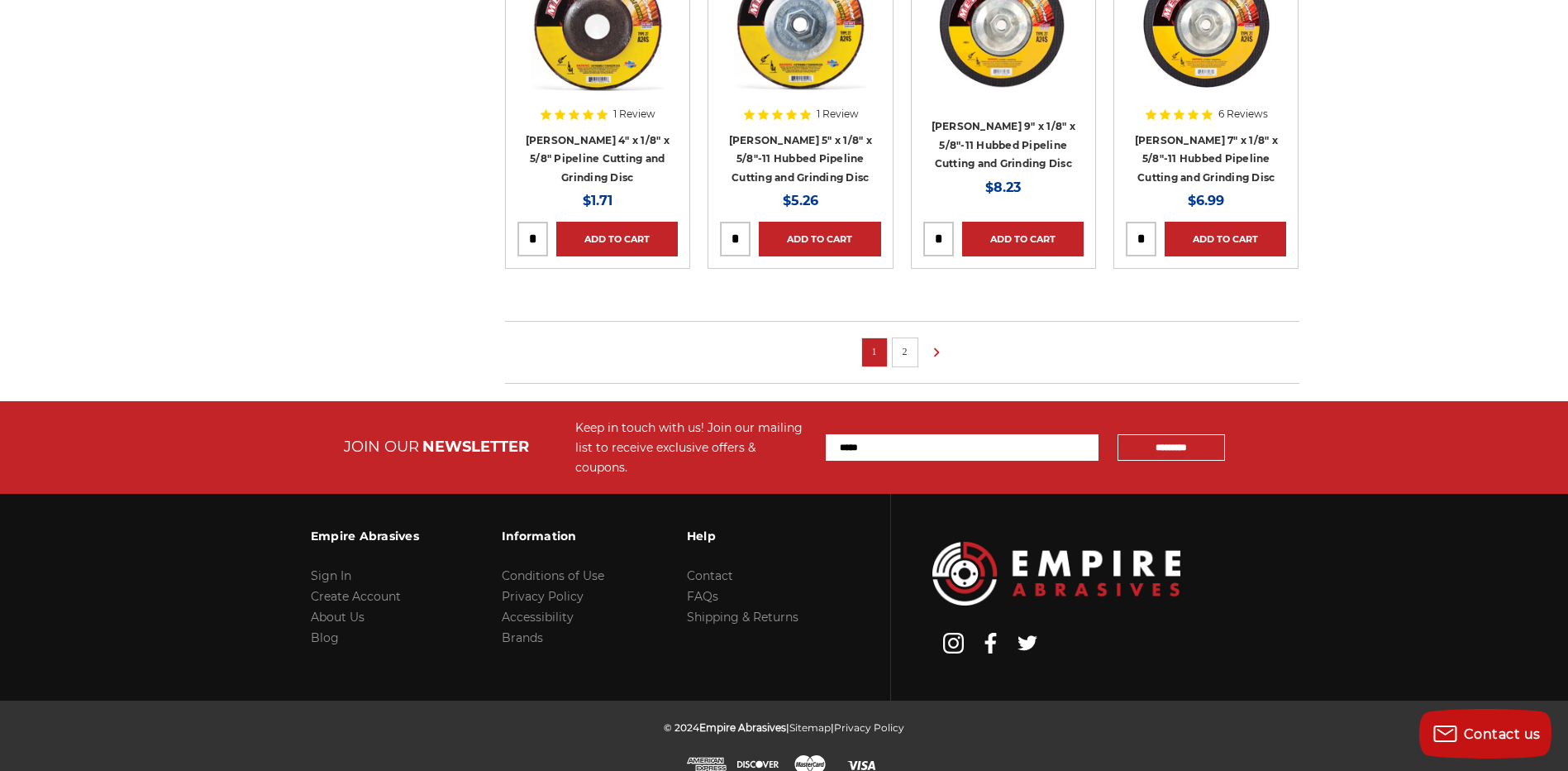
click at [901, 357] on link "2" at bounding box center [904, 351] width 16 height 18
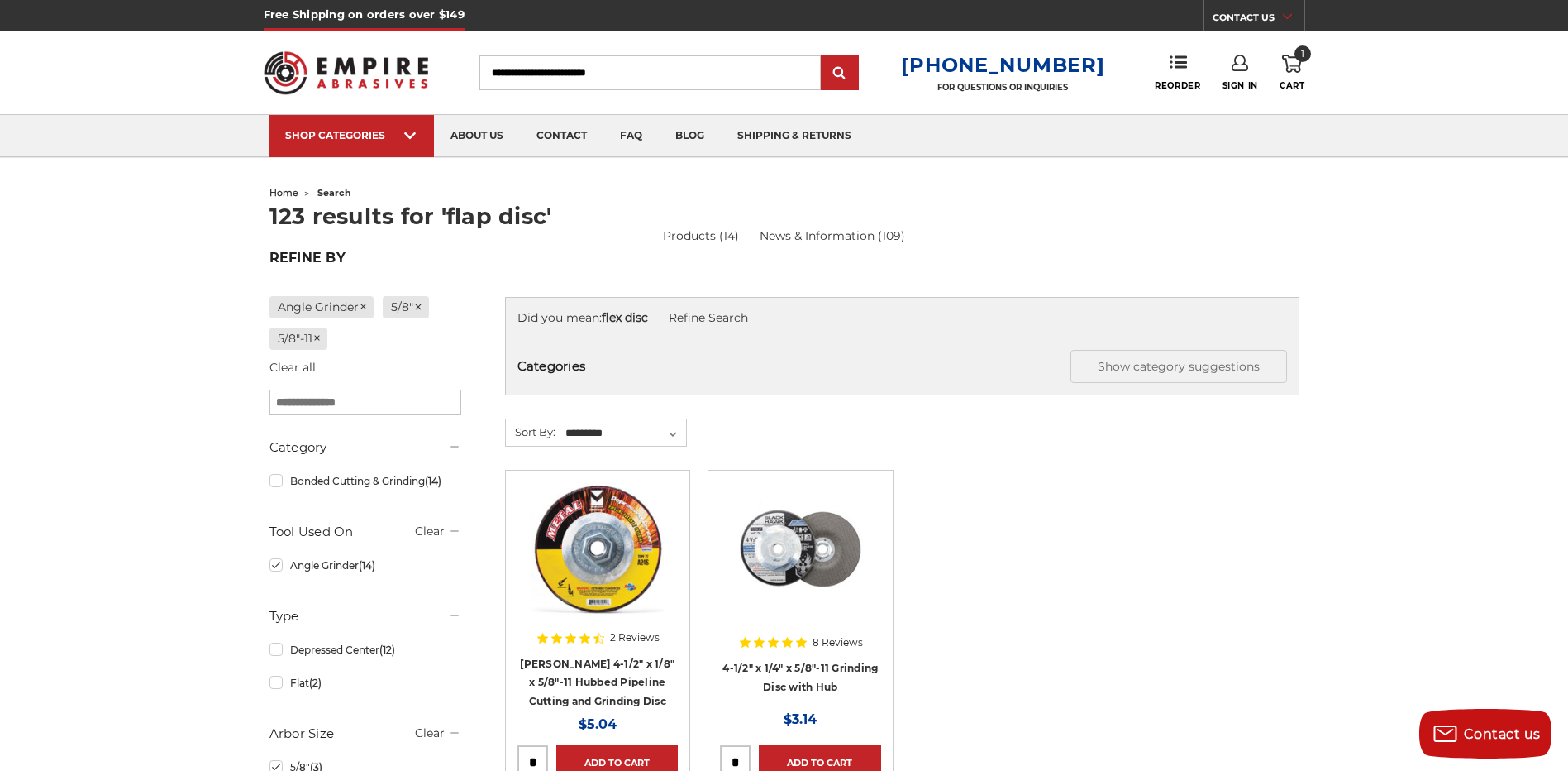
click at [385, 74] on img at bounding box center [346, 73] width 165 height 65
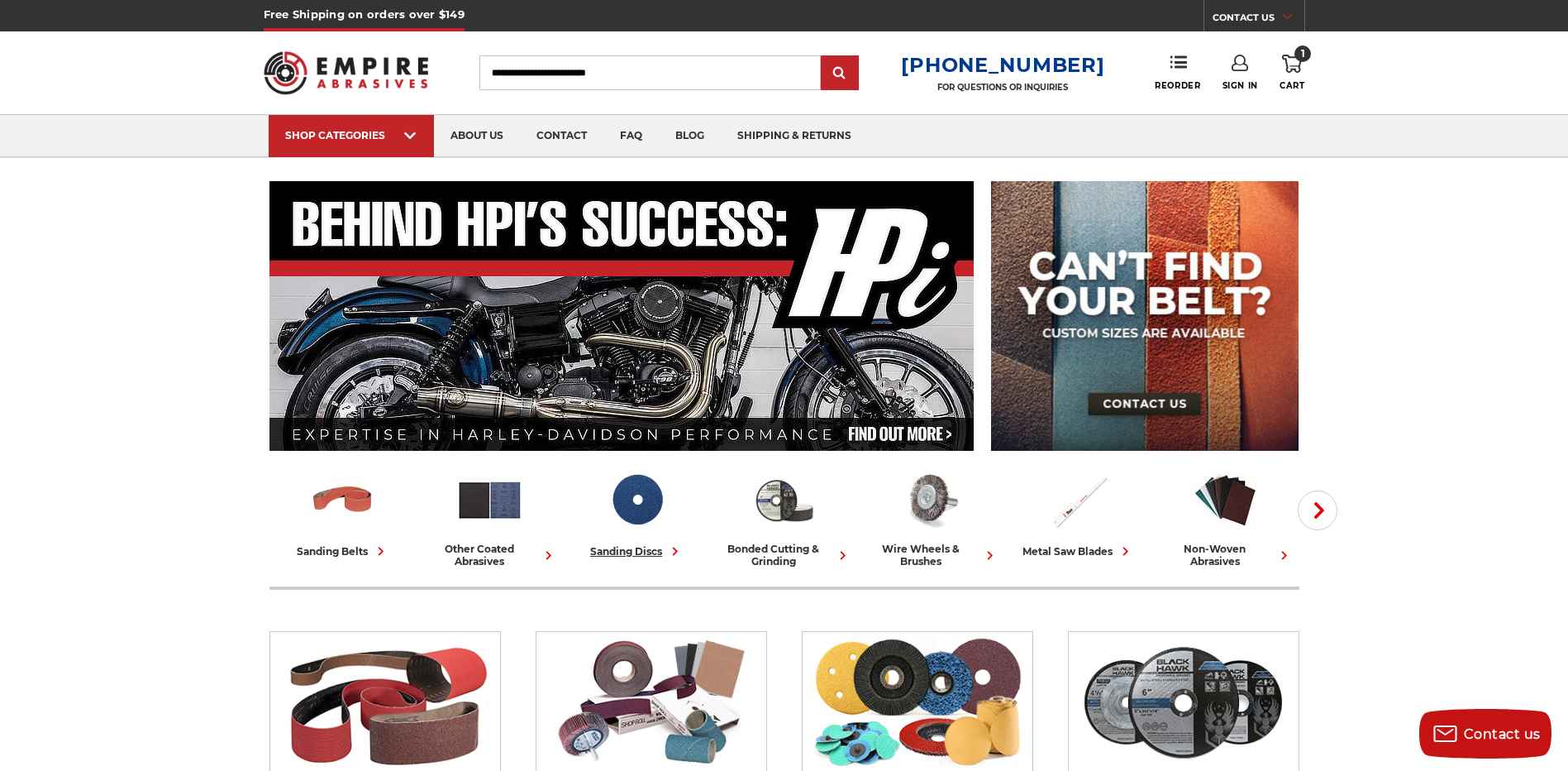
click at [654, 554] on div "sanding discs" at bounding box center [637, 551] width 94 height 17
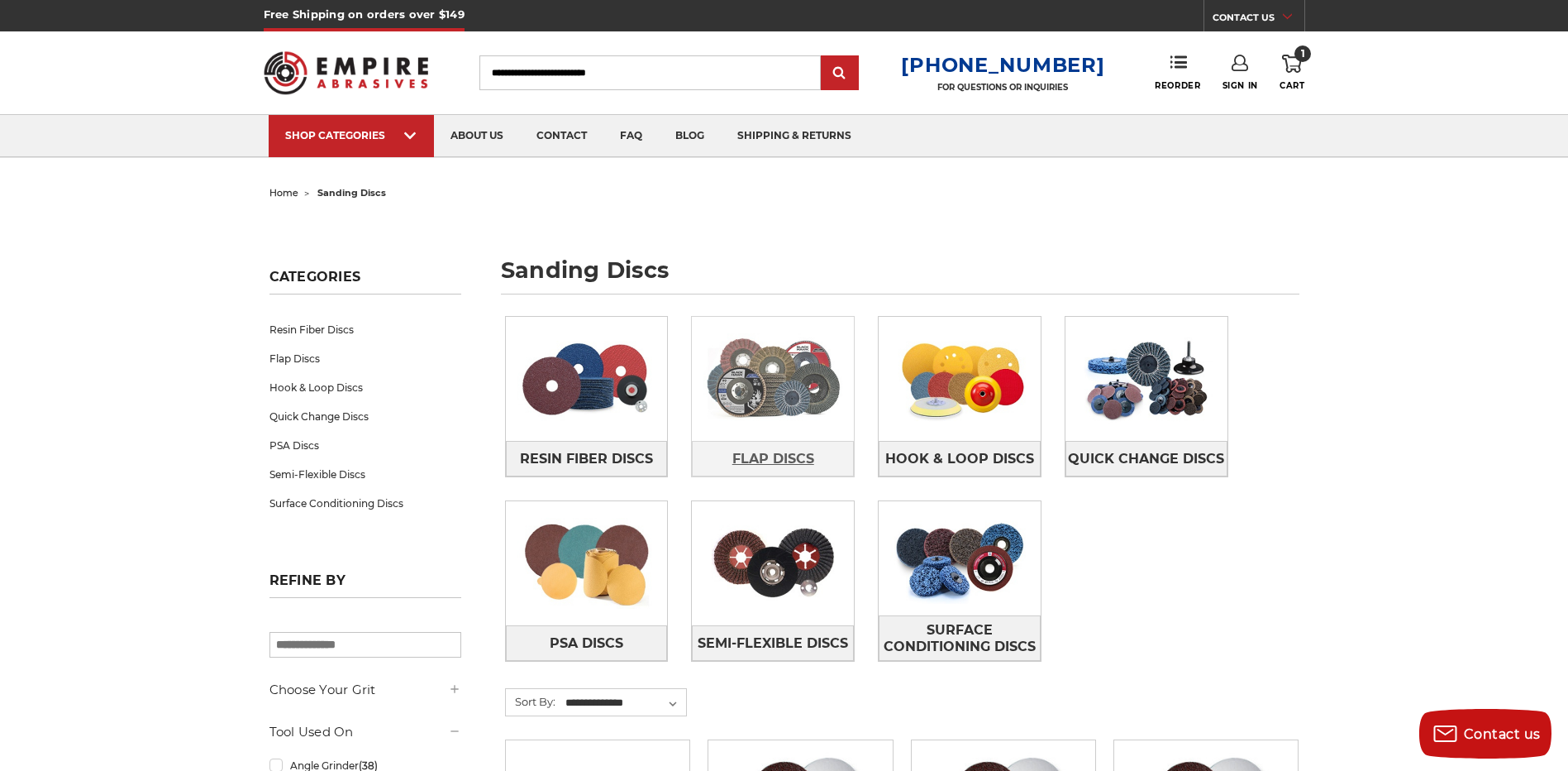
click at [792, 449] on span "Flap Discs" at bounding box center [773, 459] width 82 height 28
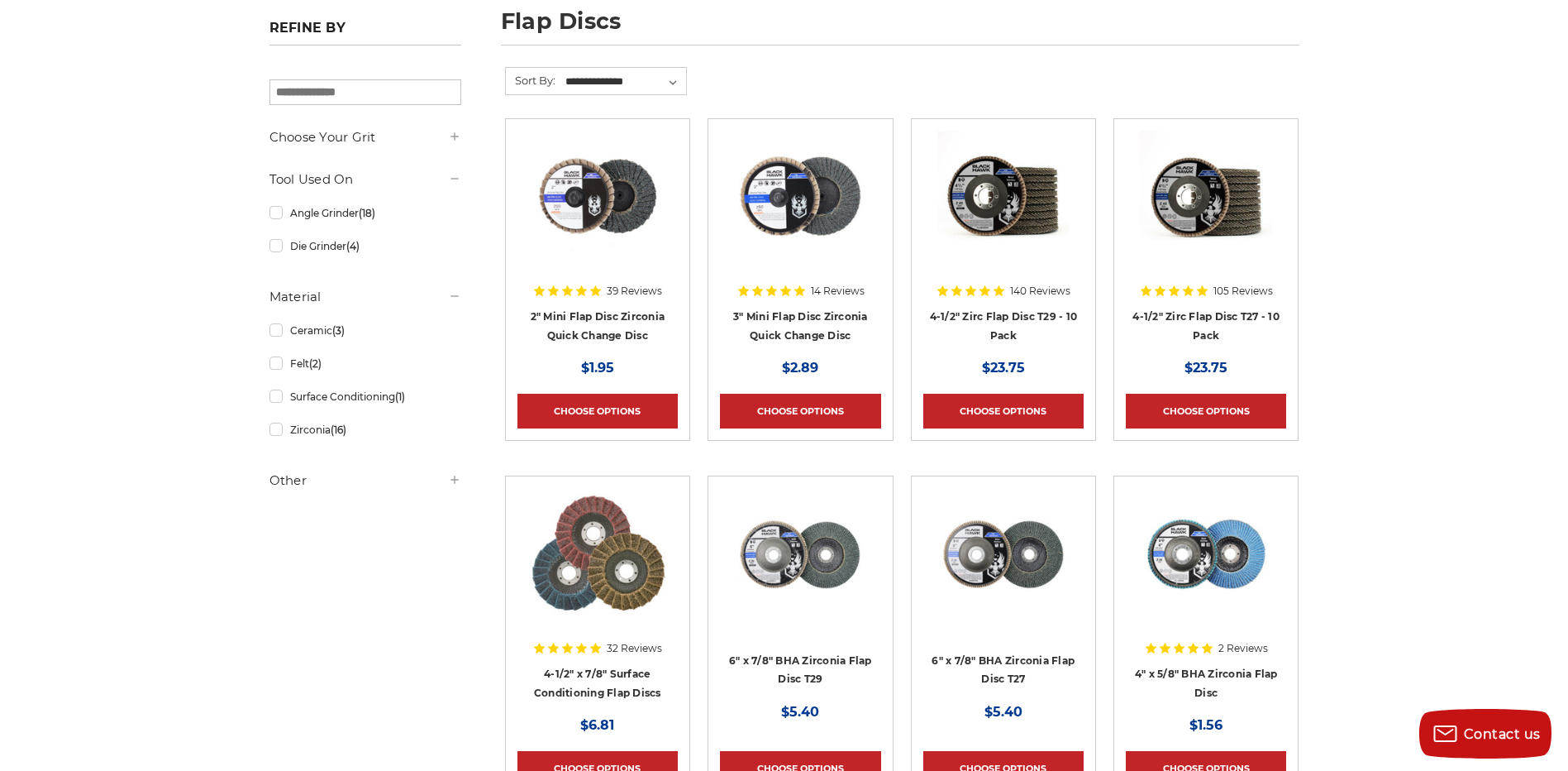
scroll to position [248, 0]
click at [273, 214] on link "Angle Grinder (18)" at bounding box center [365, 214] width 191 height 29
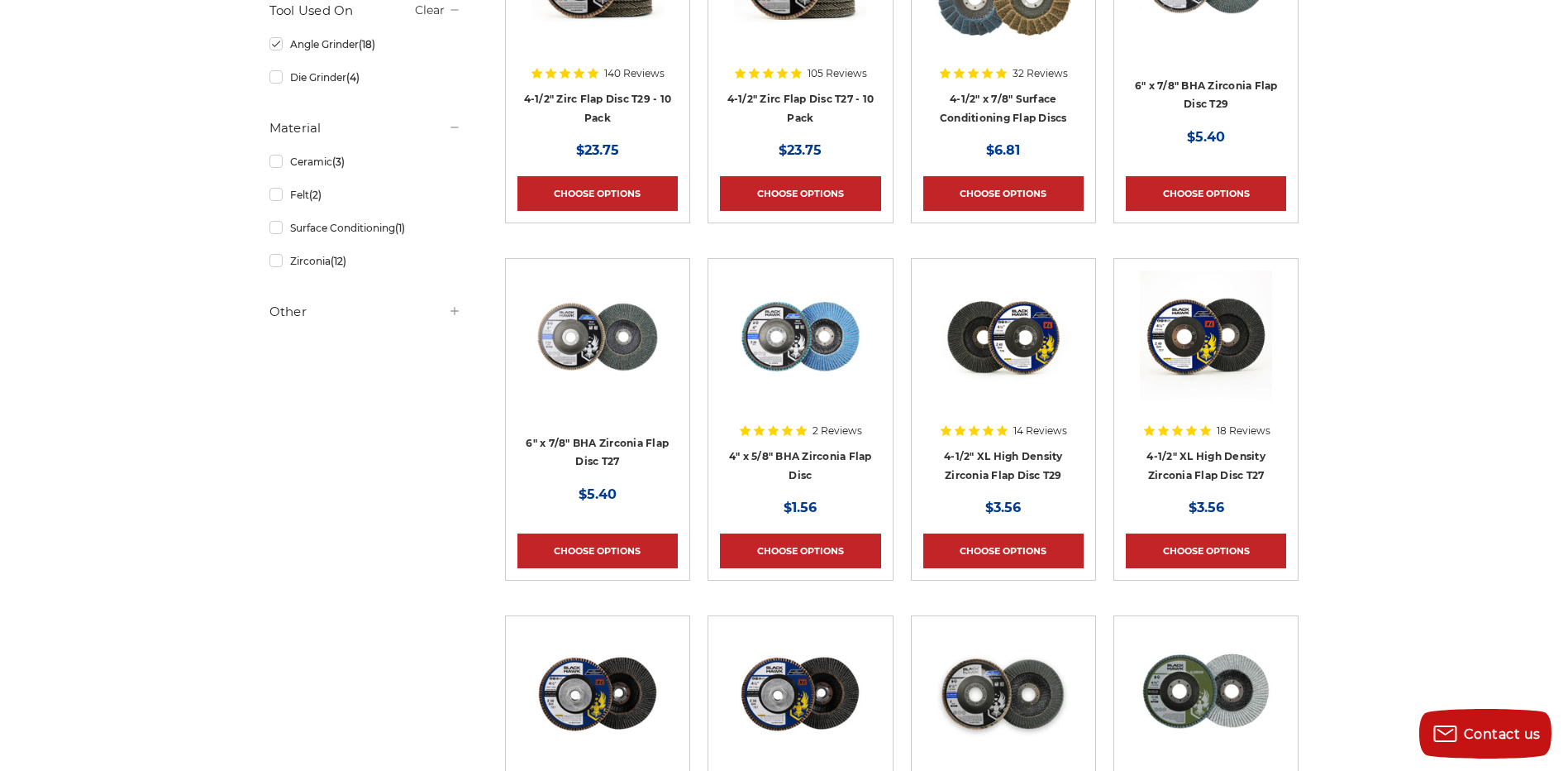
scroll to position [496, 0]
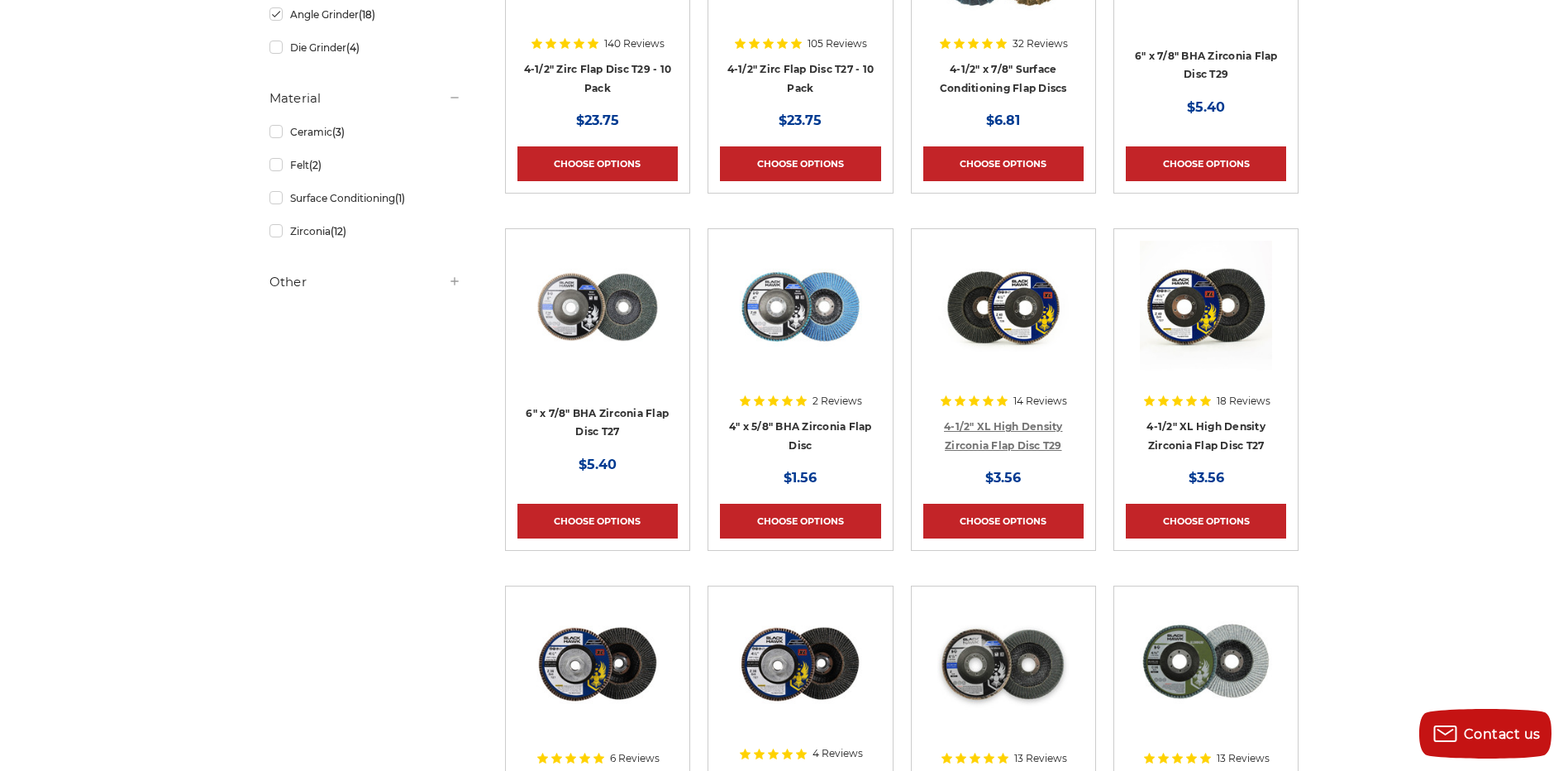
click at [1040, 425] on link "4-1/2" XL High Density Zirconia Flap Disc T29" at bounding box center [1004, 436] width 119 height 31
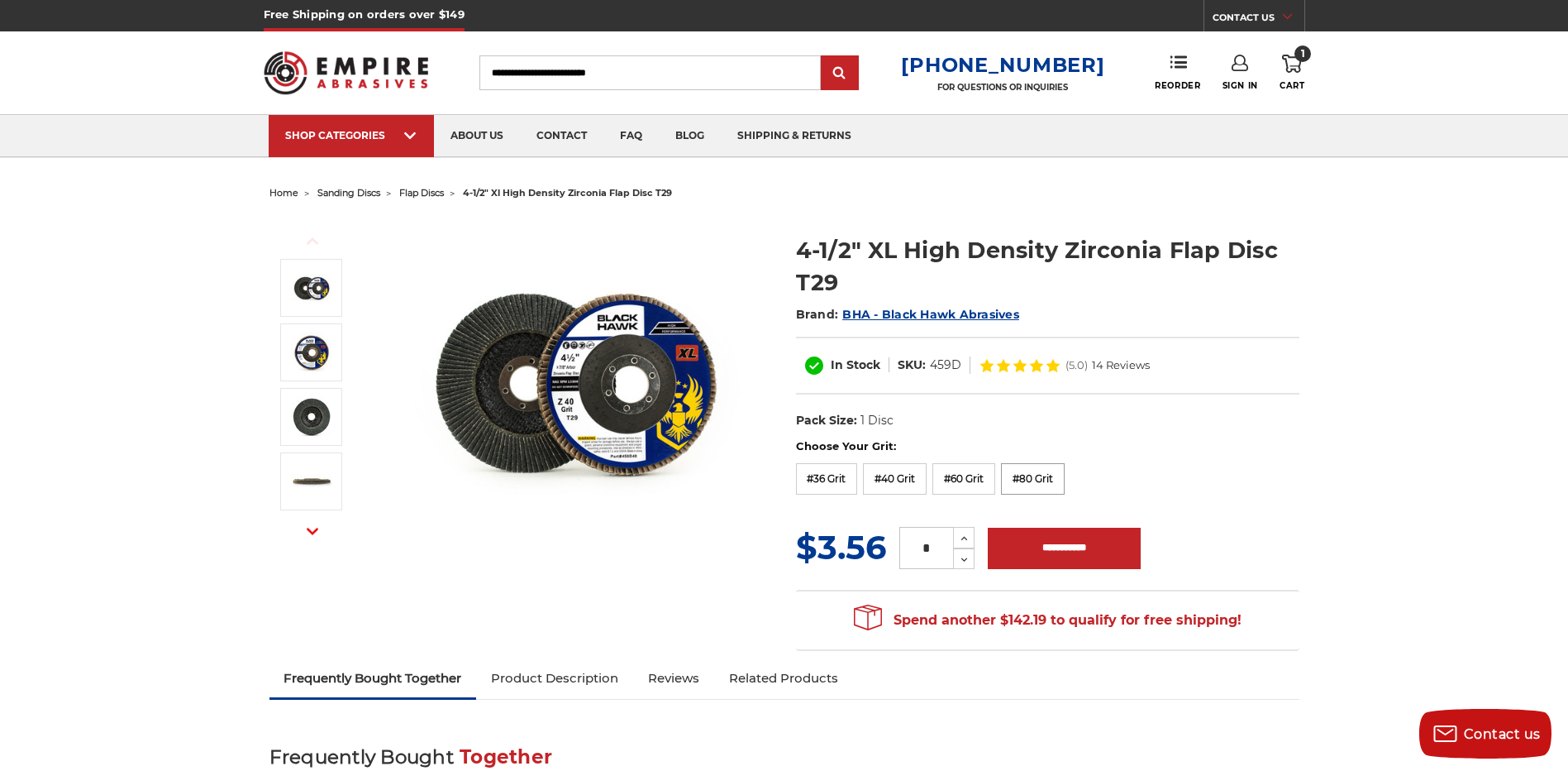
click at [1031, 476] on label "#80 Grit" at bounding box center [1033, 478] width 64 height 31
click at [969, 539] on icon at bounding box center [964, 538] width 13 height 14
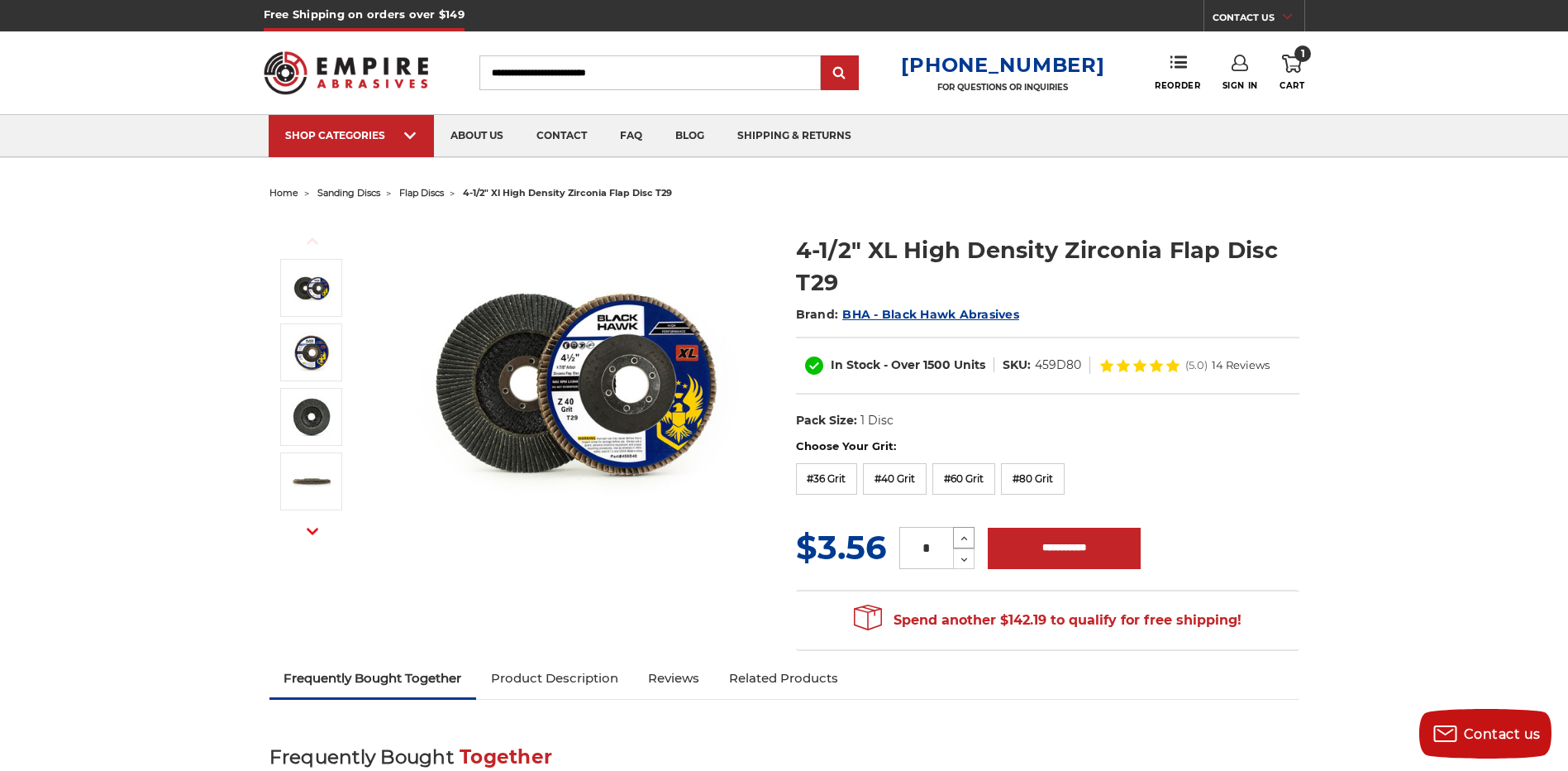
type input "*"
click at [1037, 551] on input "**********" at bounding box center [1064, 548] width 153 height 42
type input "**********"
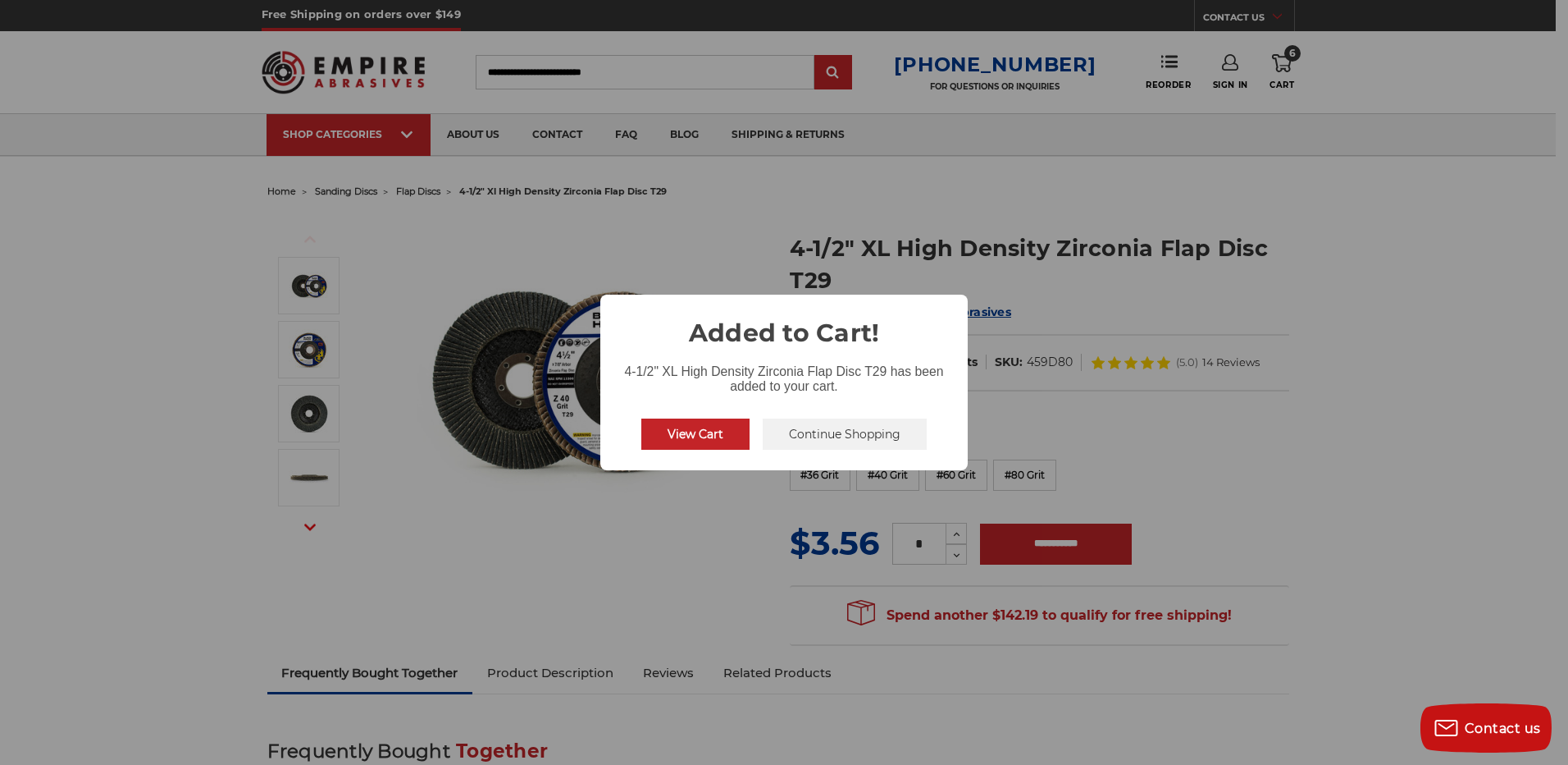
click at [712, 431] on button "View Cart" at bounding box center [695, 434] width 108 height 31
